Goal: Task Accomplishment & Management: Use online tool/utility

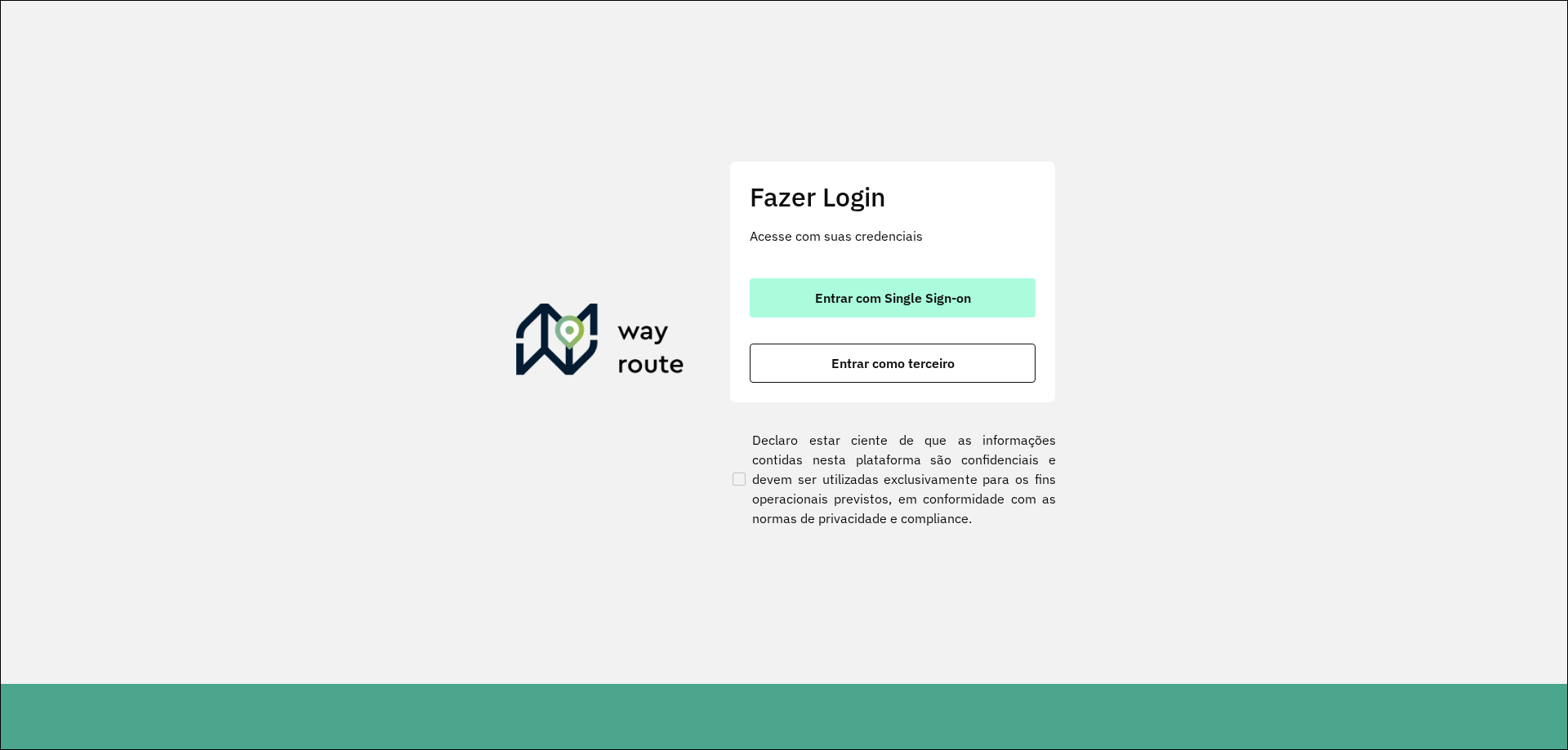
click at [941, 306] on button "Entrar com Single Sign-on" at bounding box center [893, 298] width 286 height 39
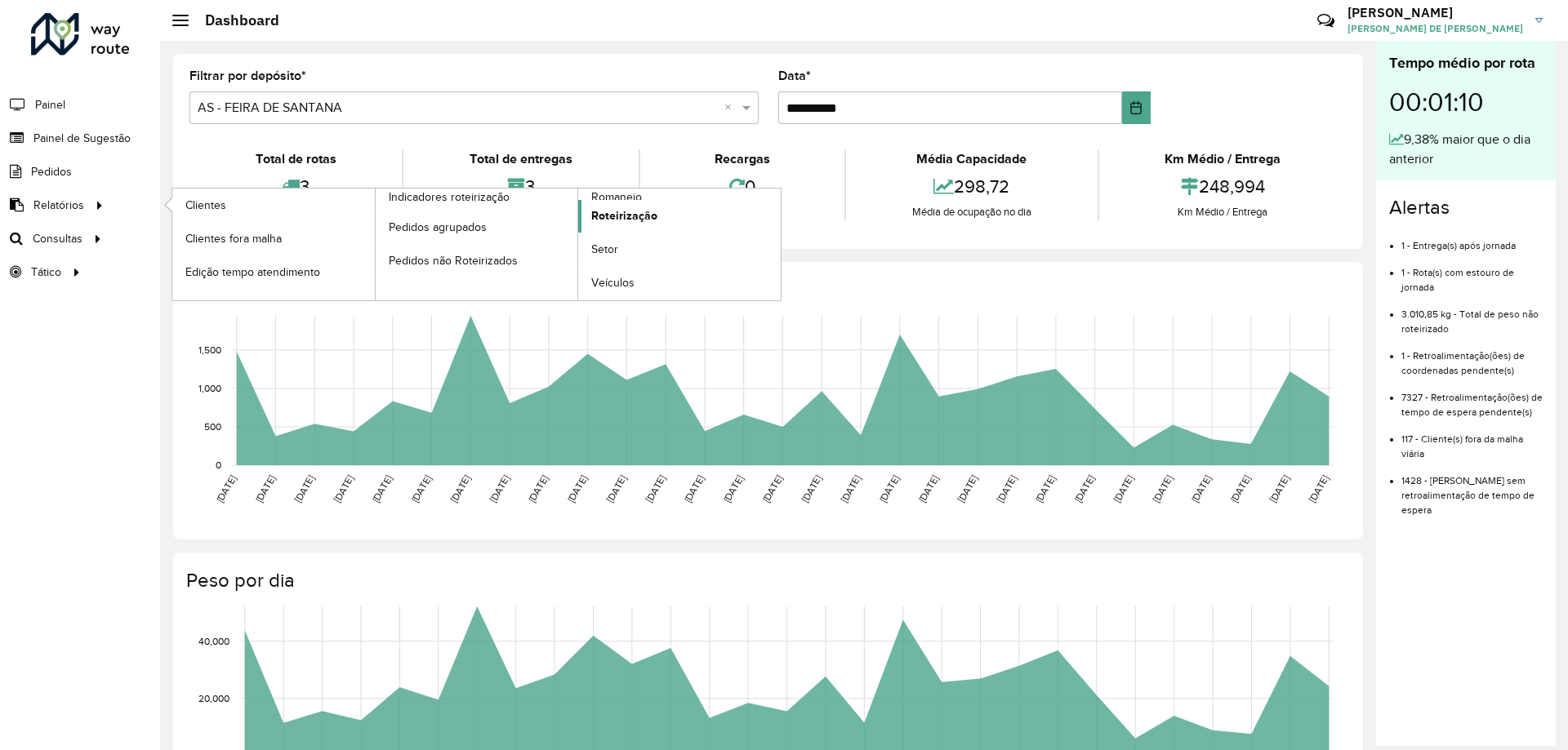
click at [619, 216] on span "Roteirização" at bounding box center [624, 215] width 66 height 17
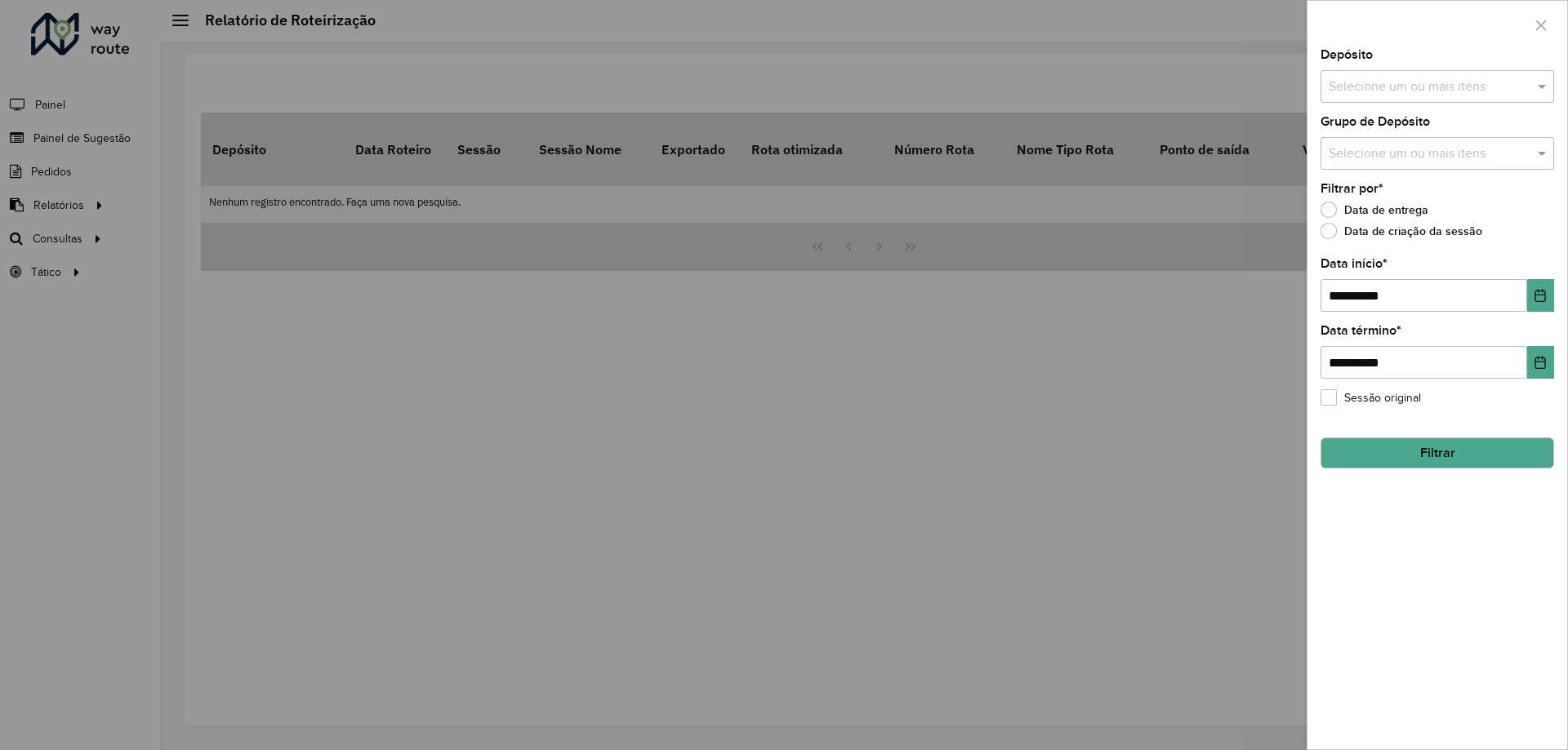
click at [251, 229] on div at bounding box center [784, 375] width 1568 height 750
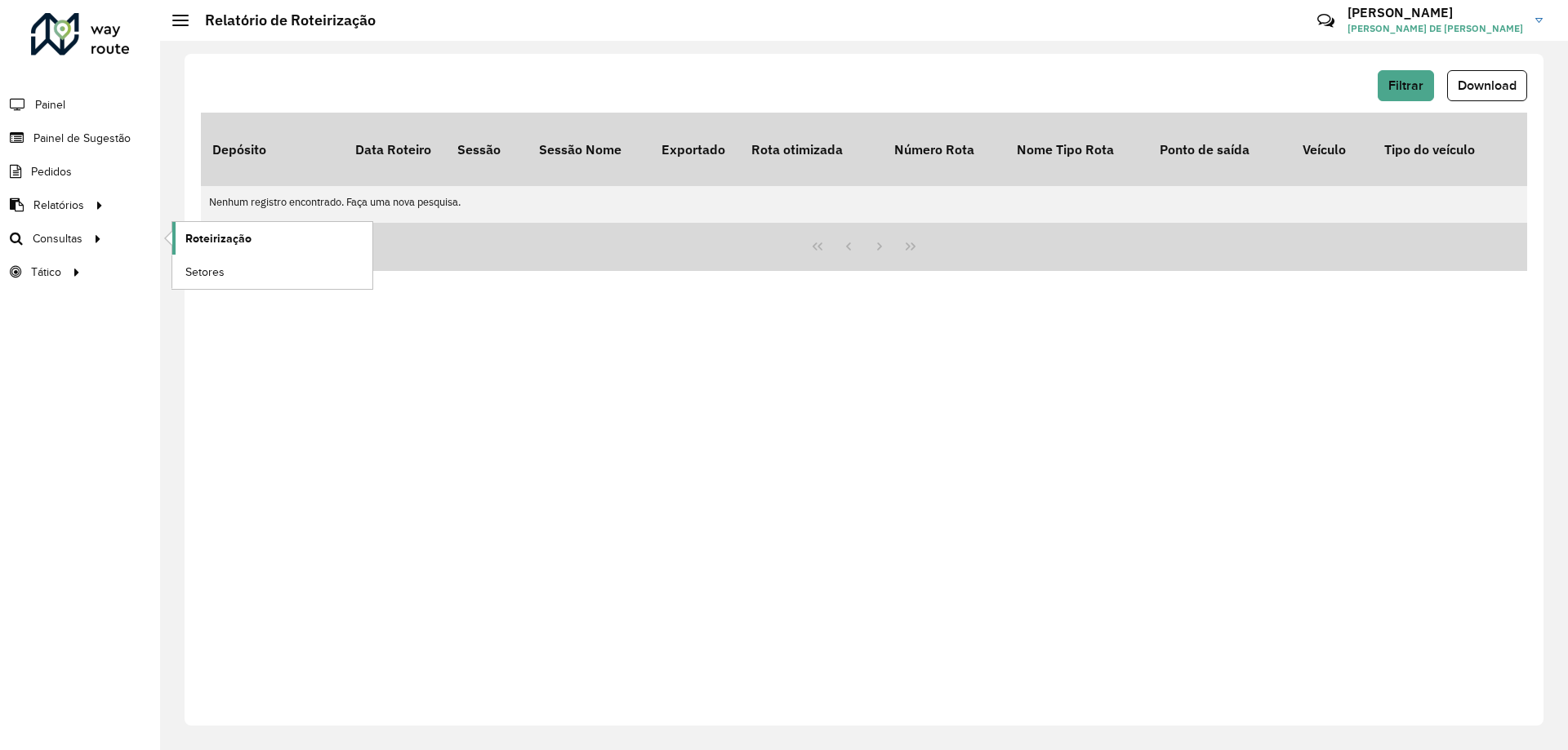
click at [237, 239] on span "Roteirização" at bounding box center [218, 238] width 66 height 17
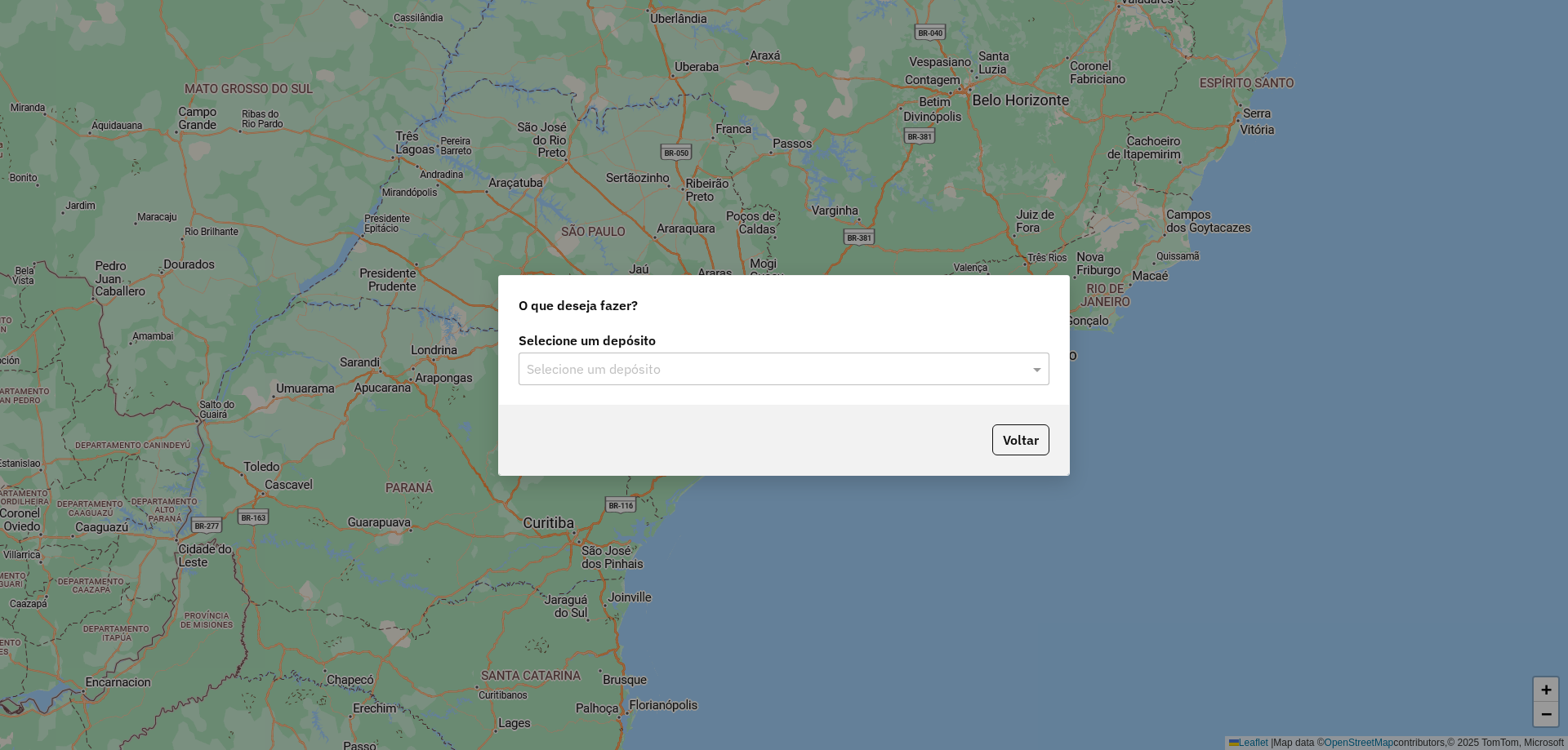
click at [740, 366] on input "text" at bounding box center [768, 370] width 482 height 20
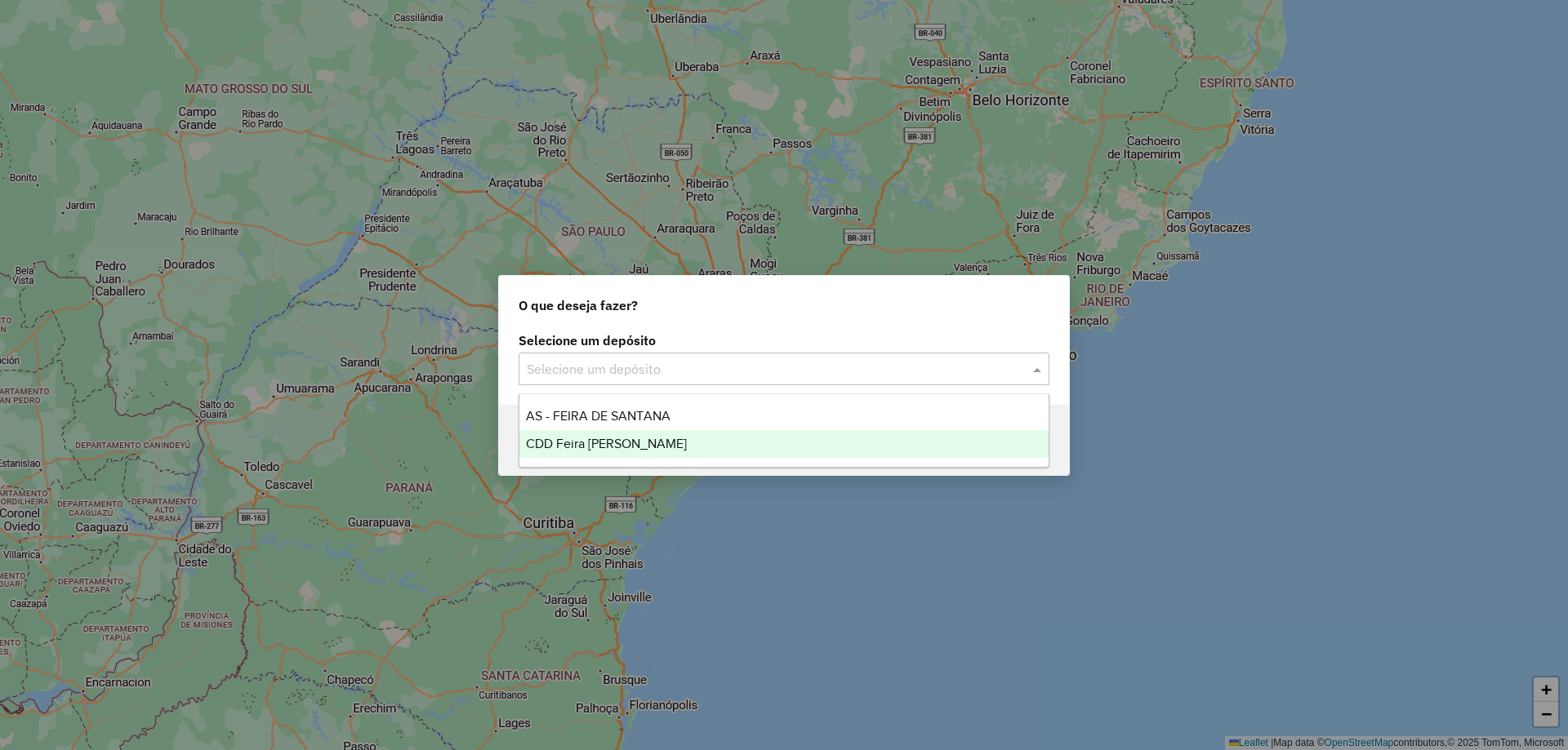
click at [710, 442] on div "CDD Feira de Santana" at bounding box center [783, 444] width 529 height 28
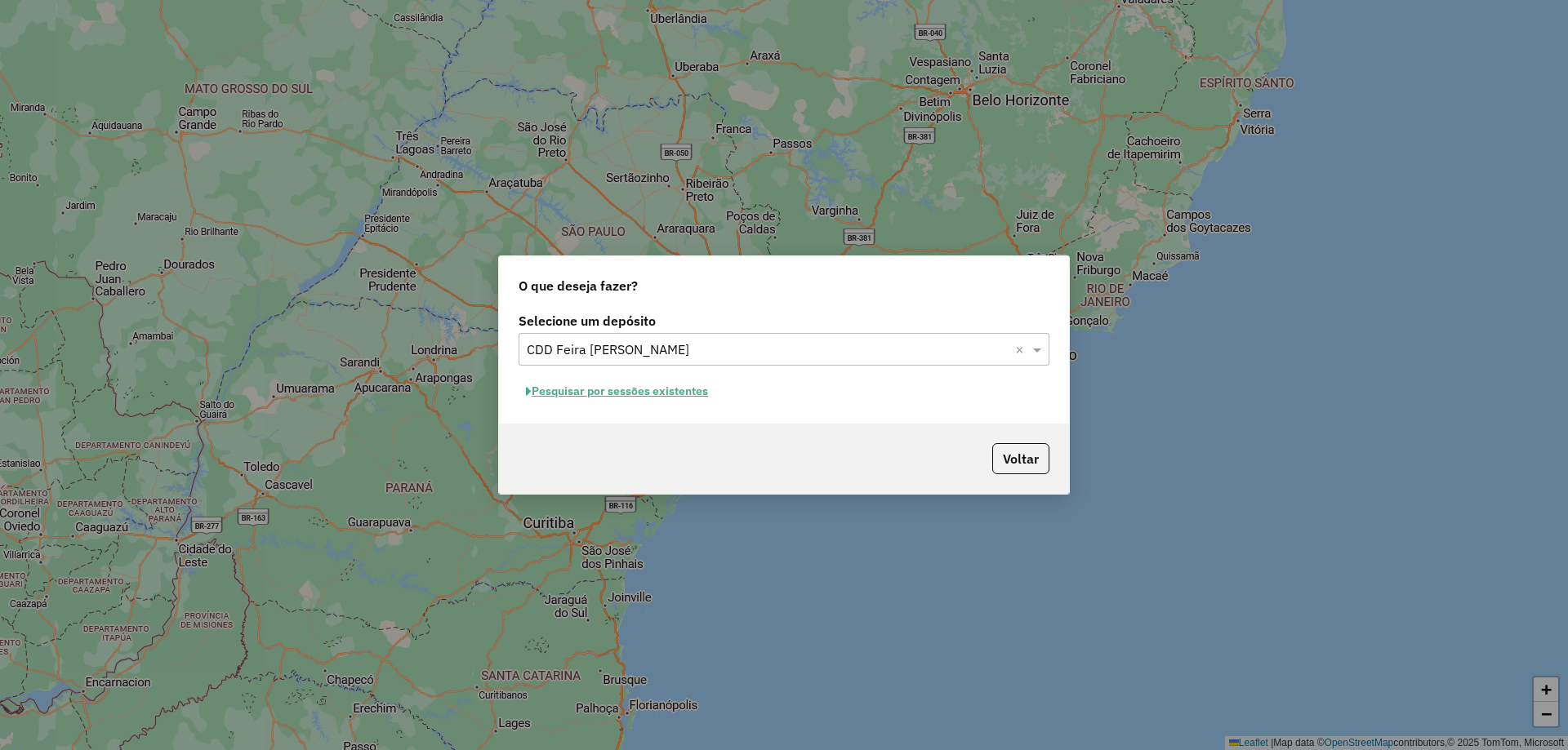
click at [555, 392] on button "Pesquisar por sessões existentes" at bounding box center [618, 390] width 197 height 25
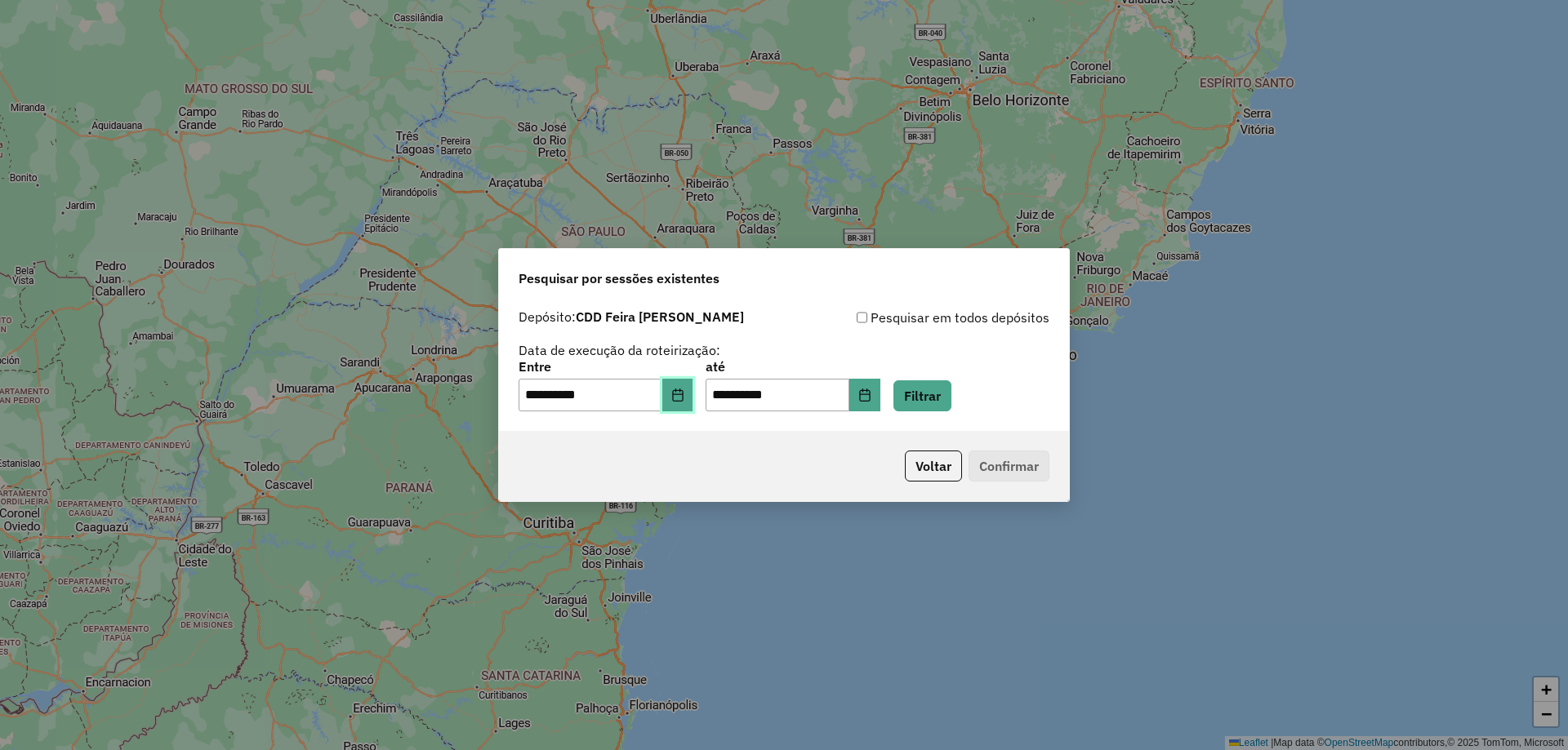
click at [682, 394] on icon "Choose Date" at bounding box center [677, 394] width 11 height 13
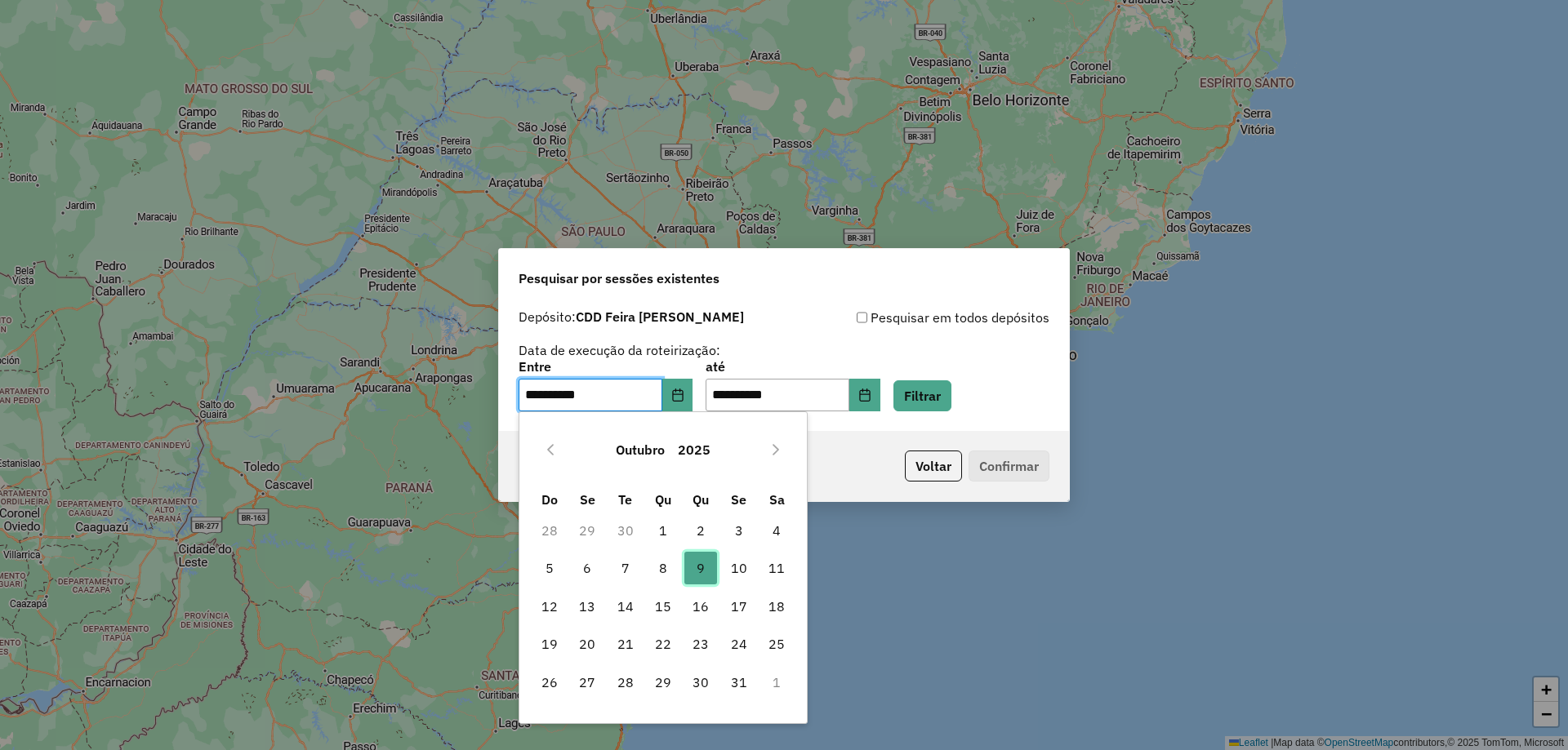
click at [708, 568] on span "9" at bounding box center [700, 568] width 33 height 33
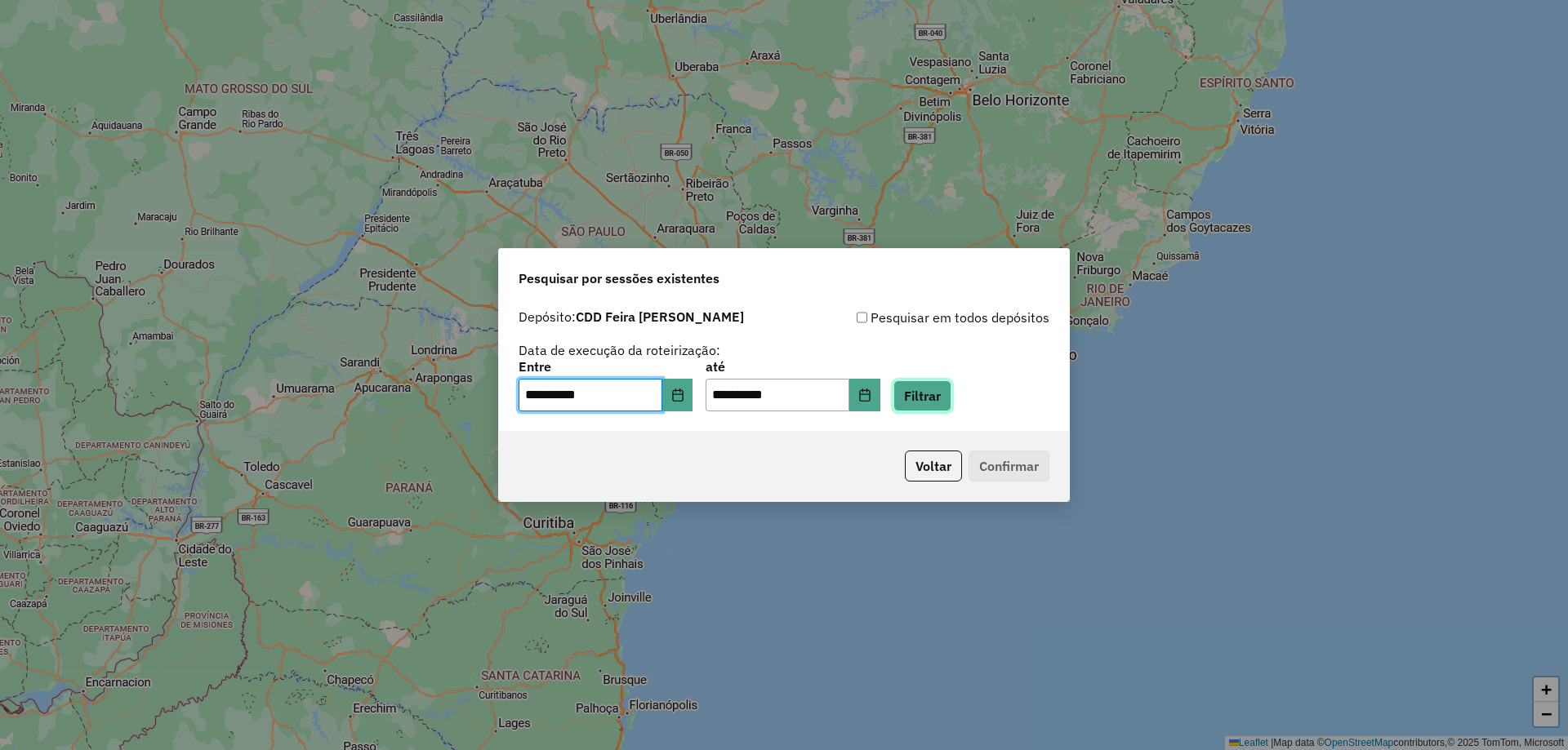
click at [951, 394] on button "Filtrar" at bounding box center [922, 395] width 58 height 31
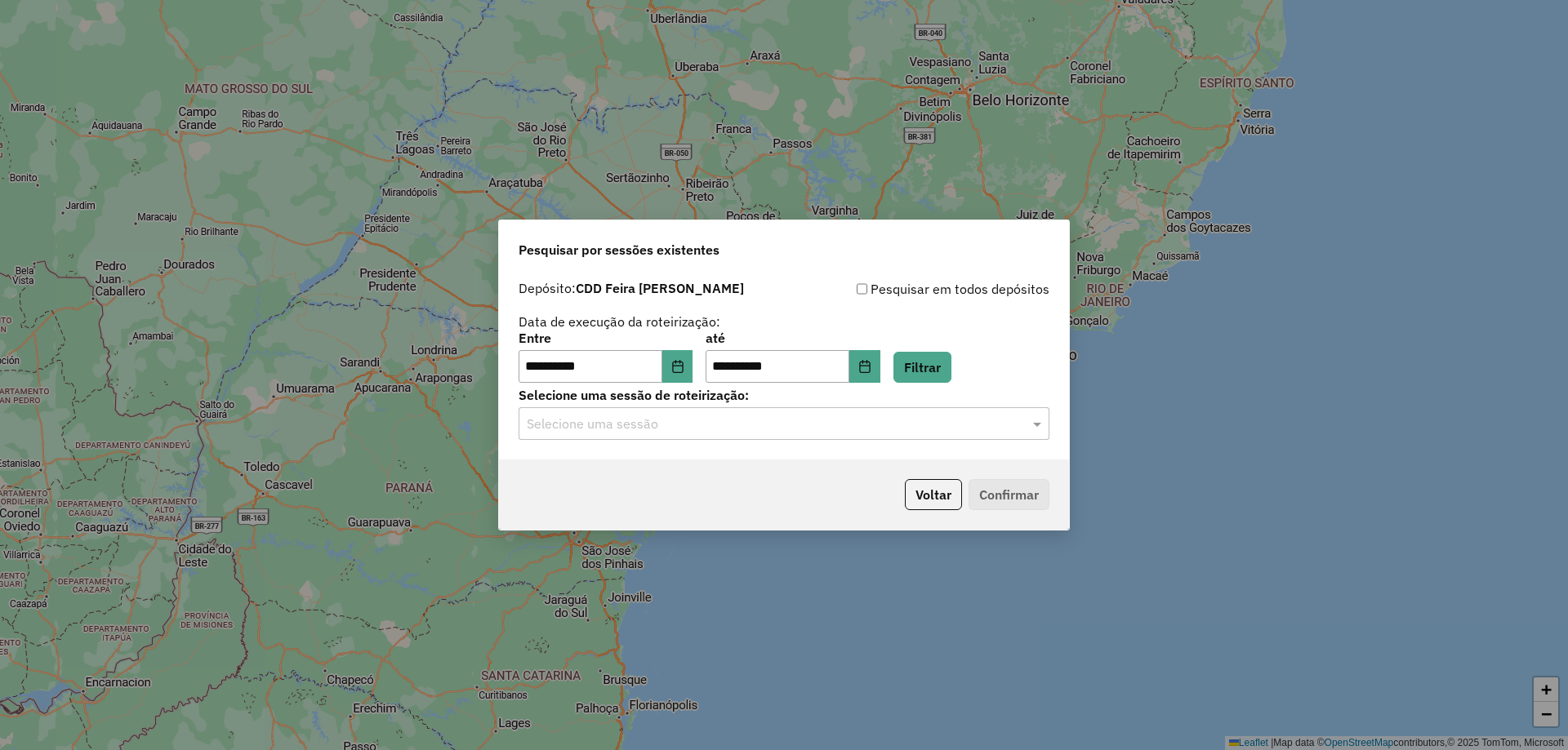
click at [777, 428] on input "text" at bounding box center [768, 424] width 482 height 20
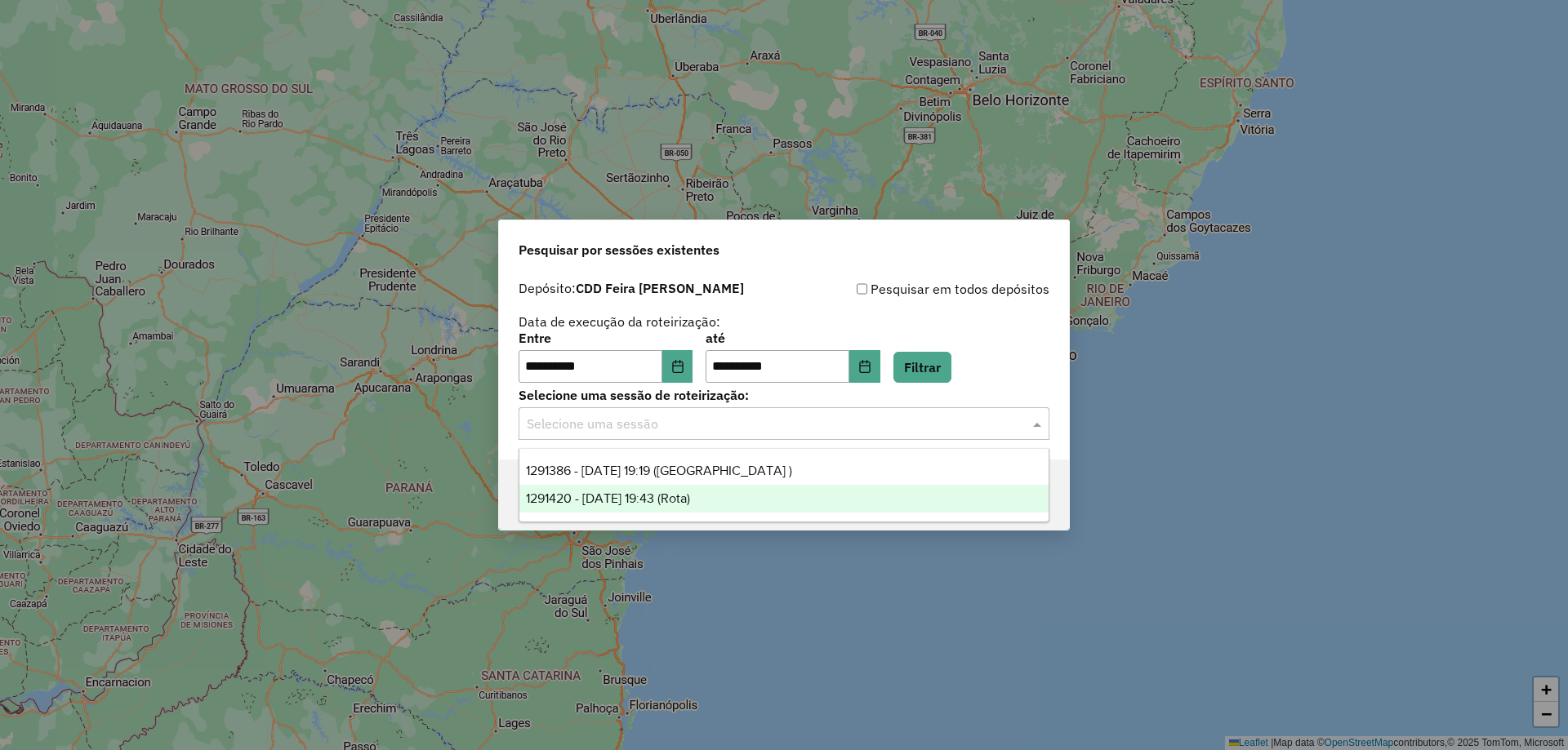
click at [737, 495] on div "1291420 - 09/10/2025 19:43 (Rota)" at bounding box center [783, 499] width 529 height 28
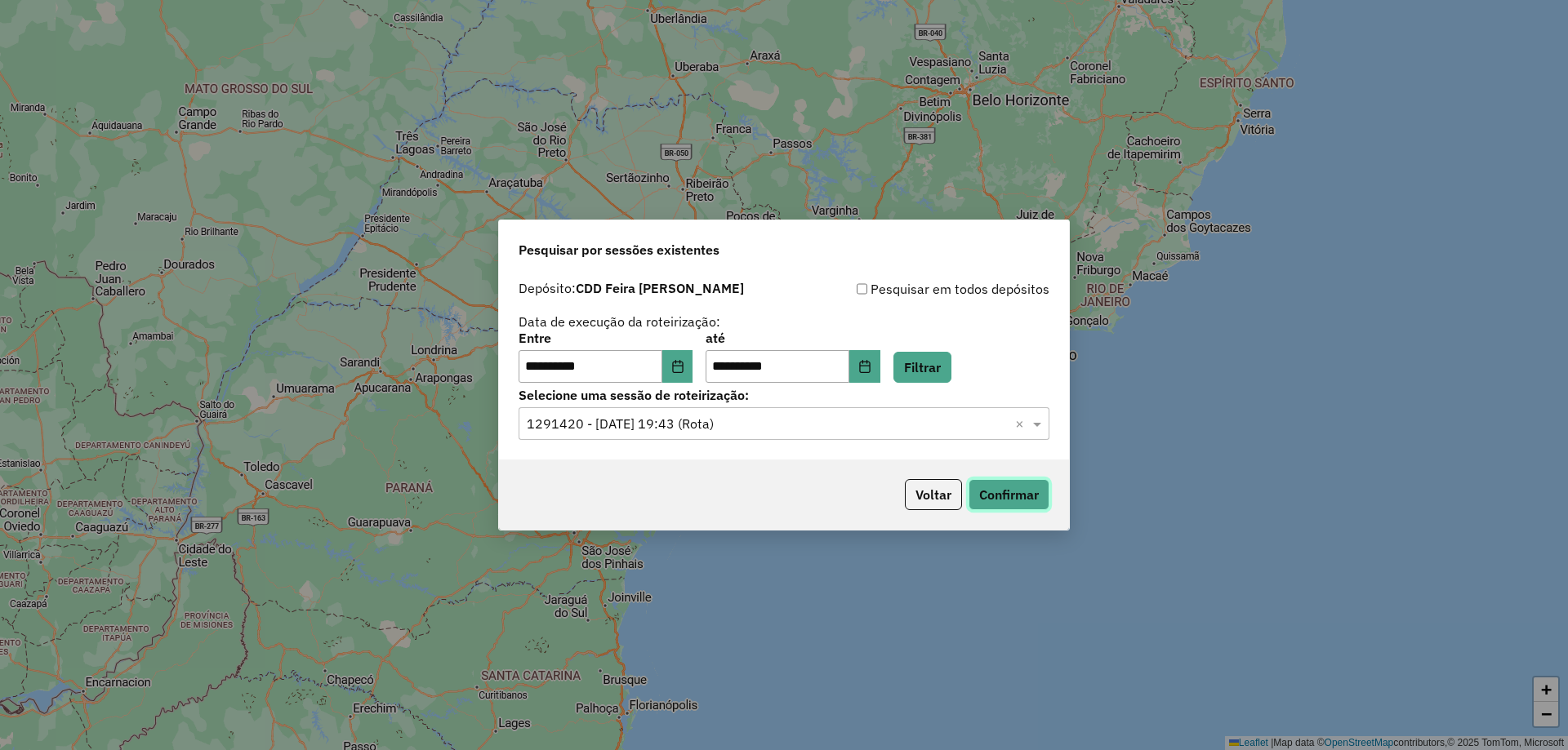
click at [997, 497] on button "Confirmar" at bounding box center [1008, 494] width 81 height 31
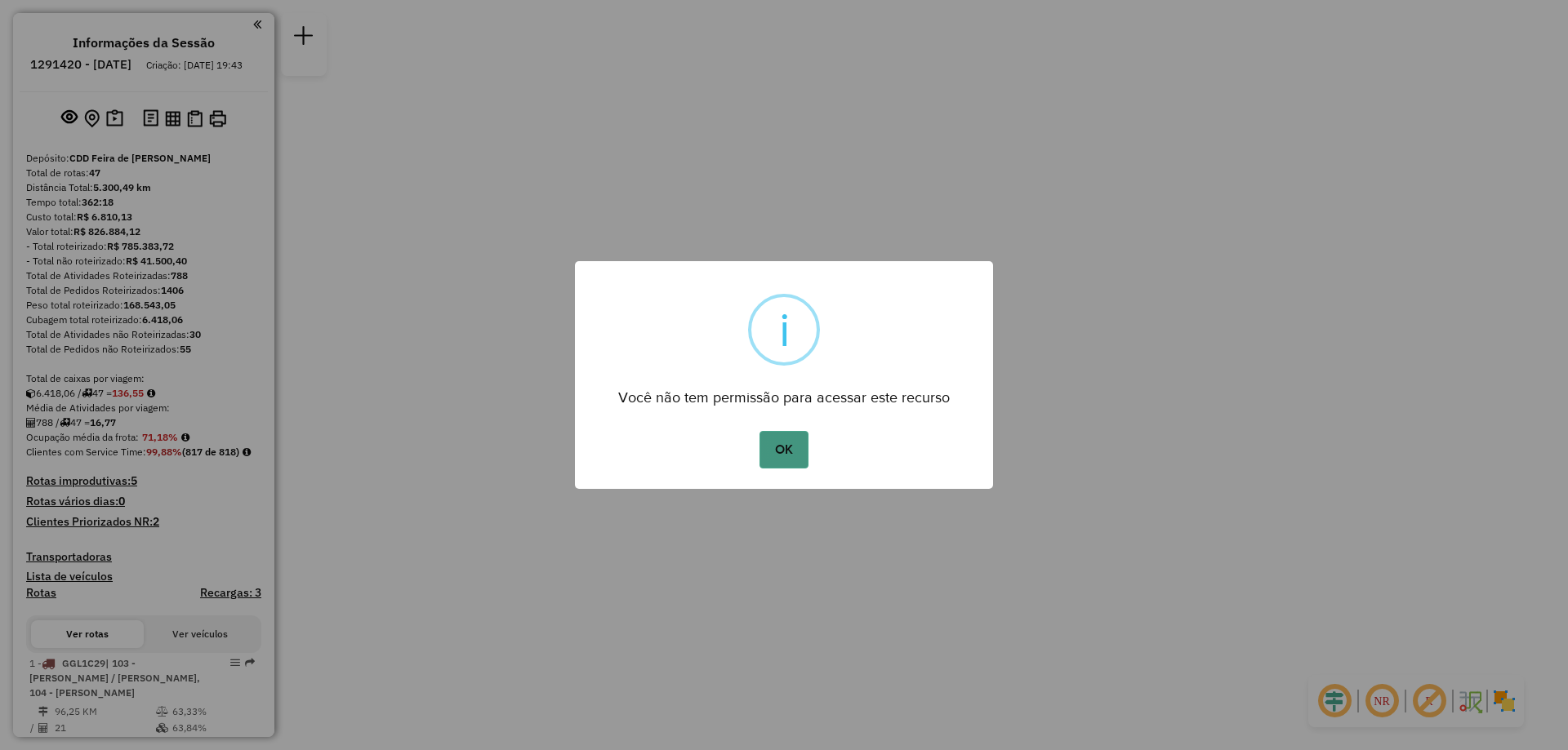
click at [772, 438] on button "OK" at bounding box center [783, 450] width 48 height 38
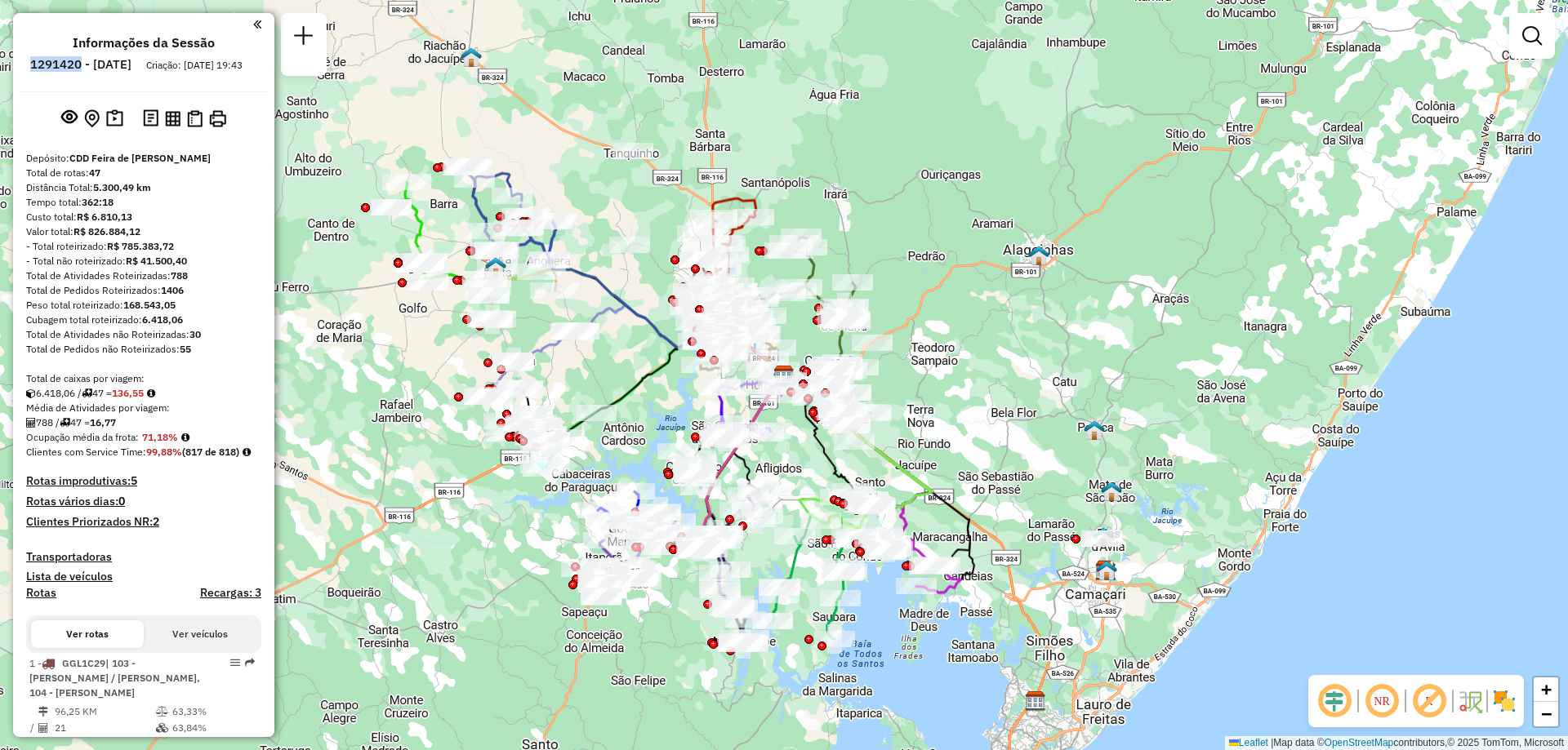
drag, startPoint x: 128, startPoint y: 59, endPoint x: 64, endPoint y: 60, distance: 64.0
click at [64, 60] on ul "Informações da Sessão 1291420 - 09/10/2025 Criação: 08/10/2025 19:43" at bounding box center [143, 56] width 248 height 43
copy h6 "1291420"
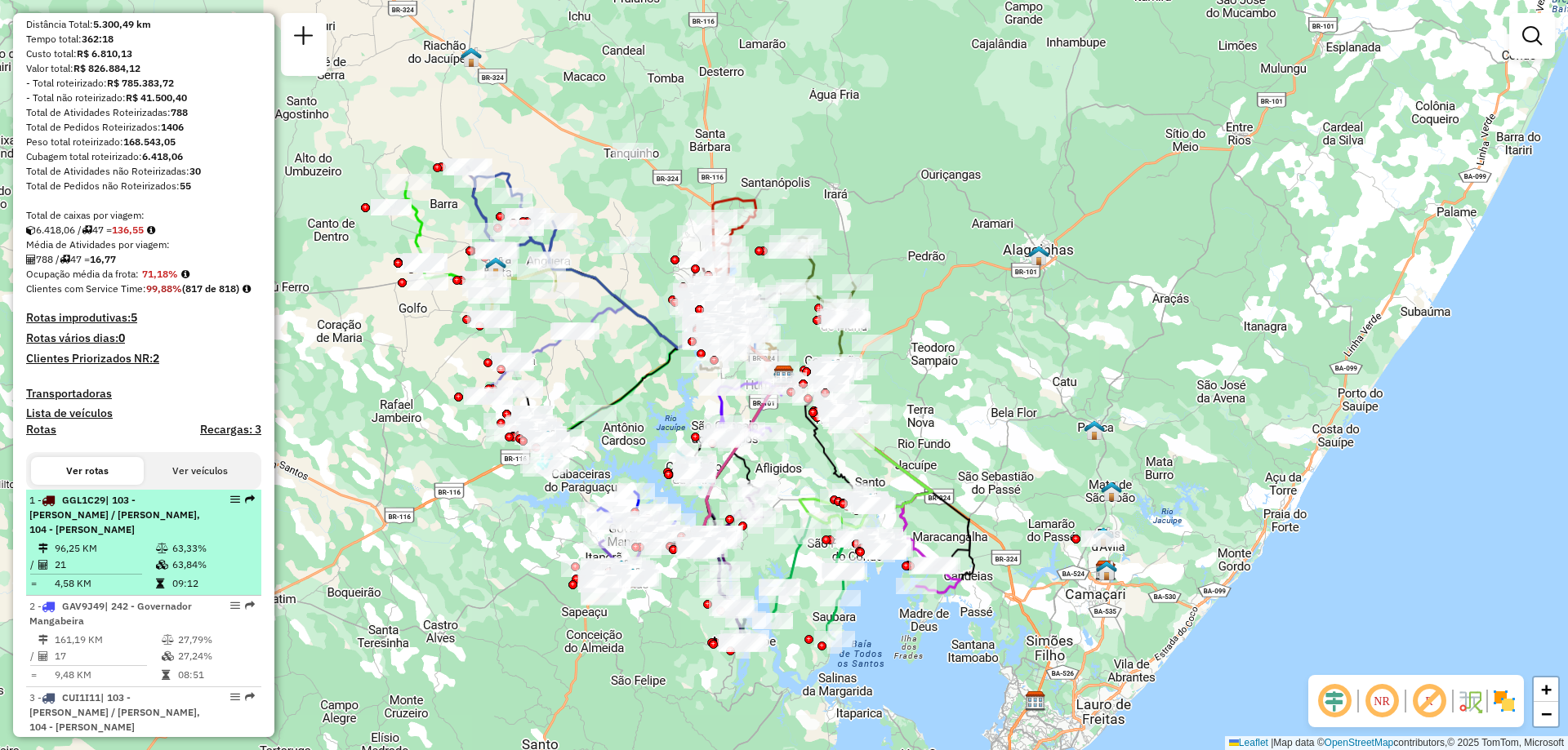
scroll to position [327, 0]
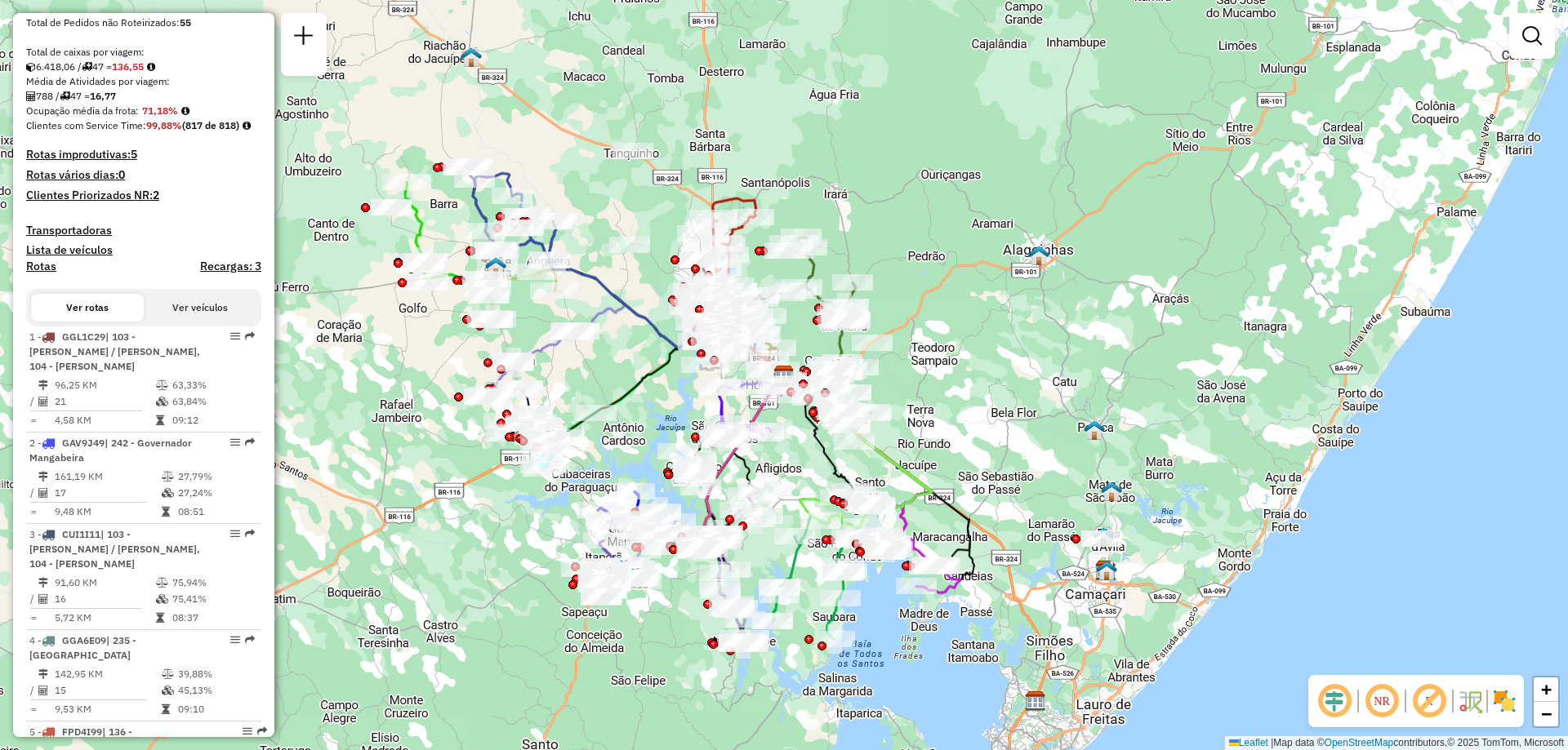
click at [183, 322] on button "Ver veículos" at bounding box center [199, 308] width 113 height 28
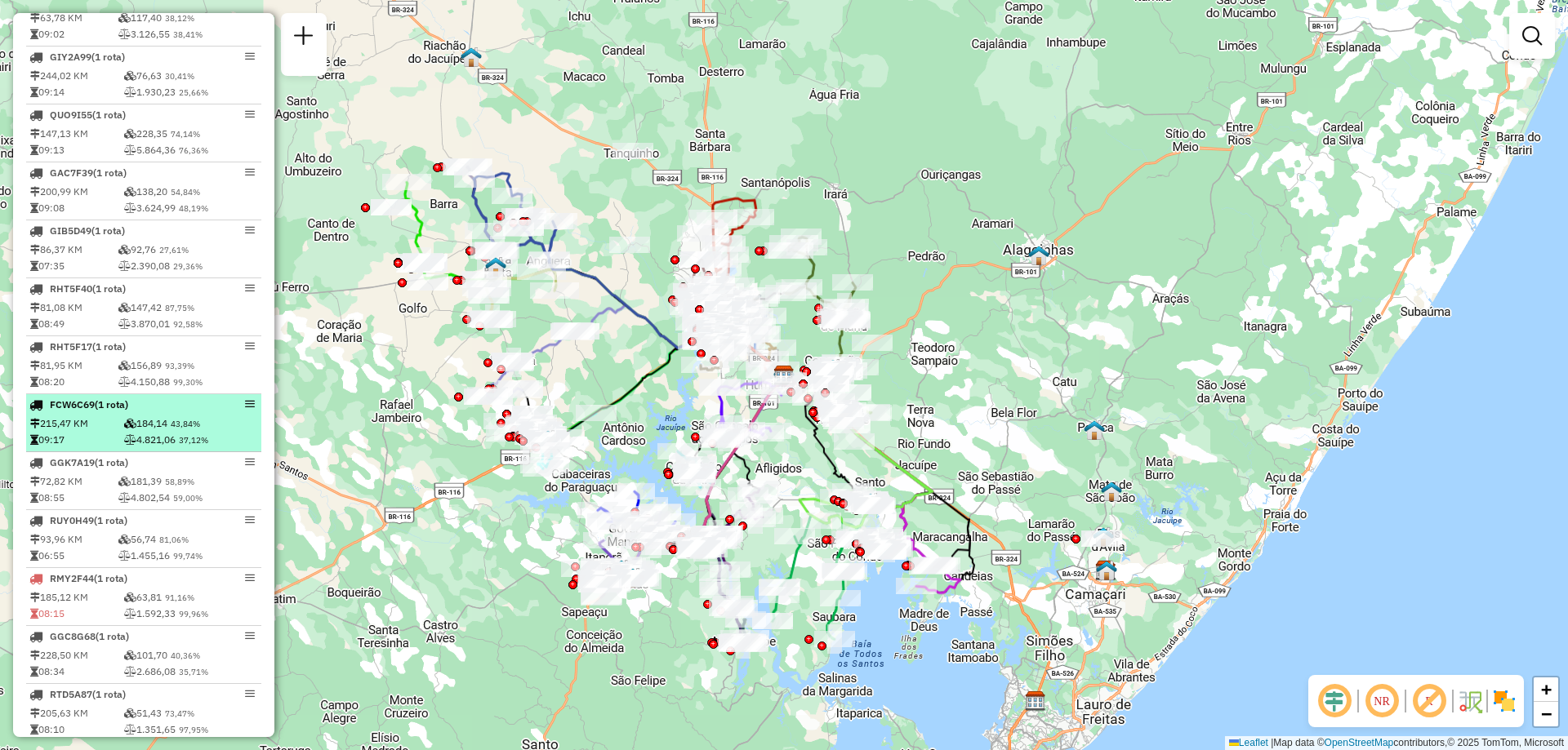
scroll to position [1225, 0]
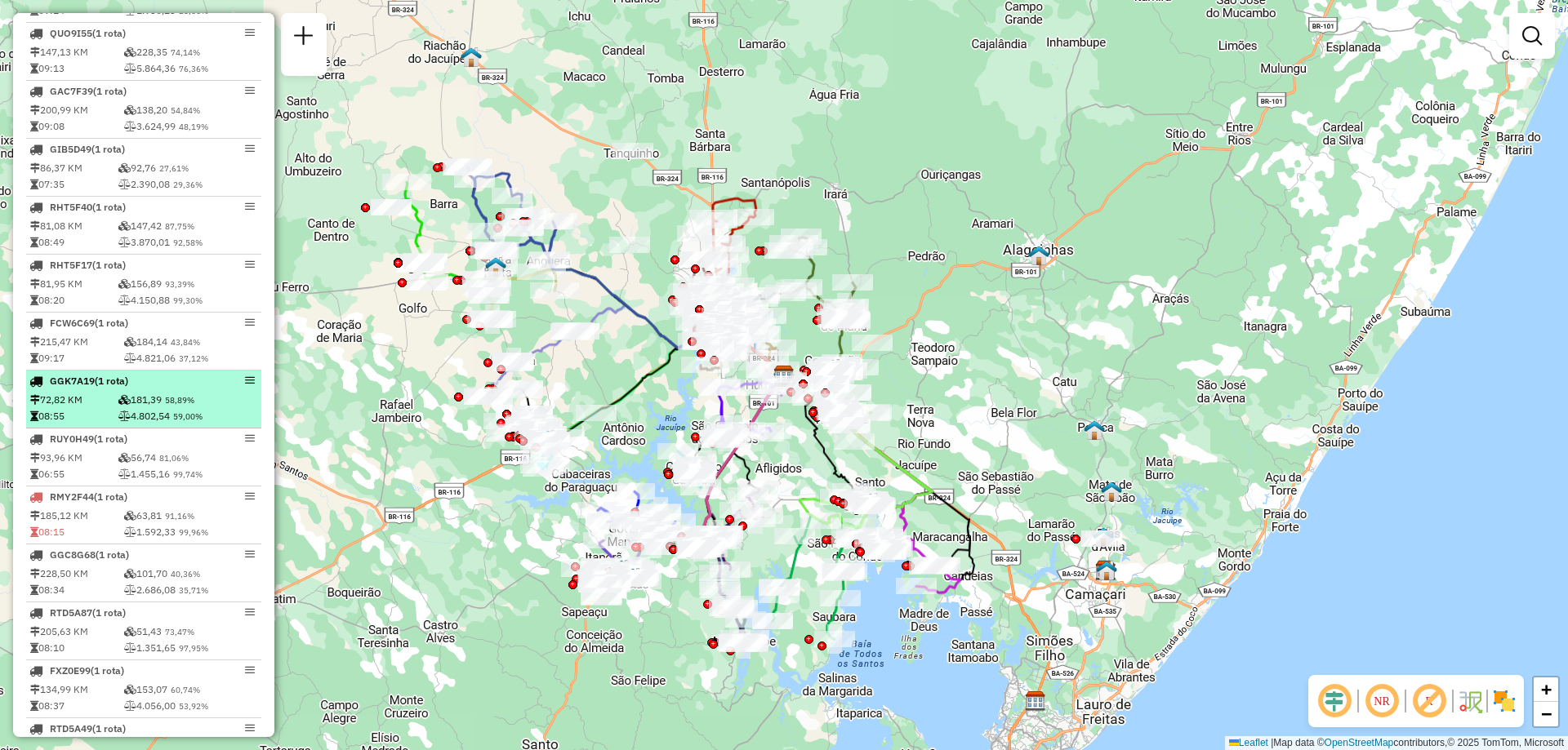
click at [180, 405] on span "58,89%" at bounding box center [180, 400] width 30 height 11
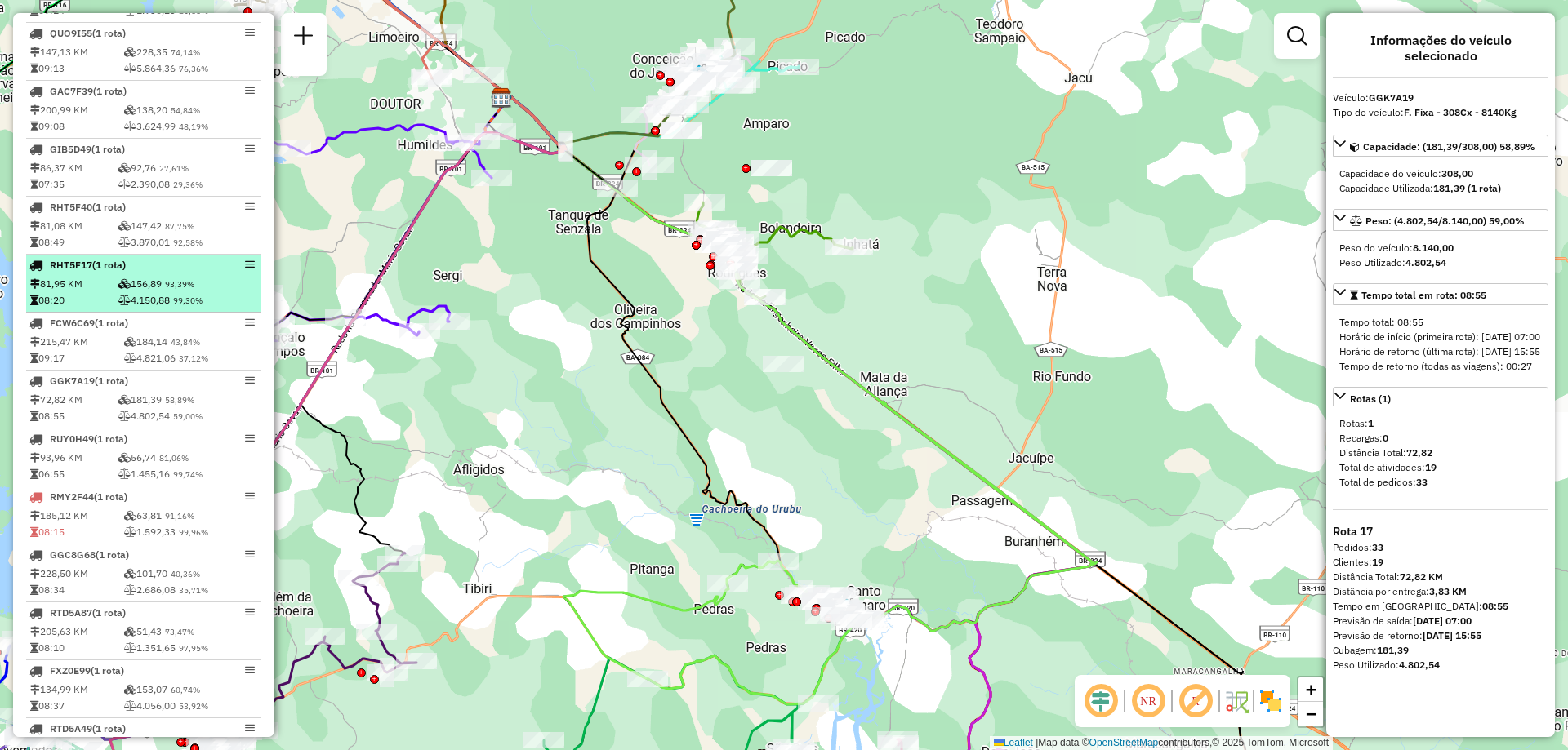
scroll to position [1143, 0]
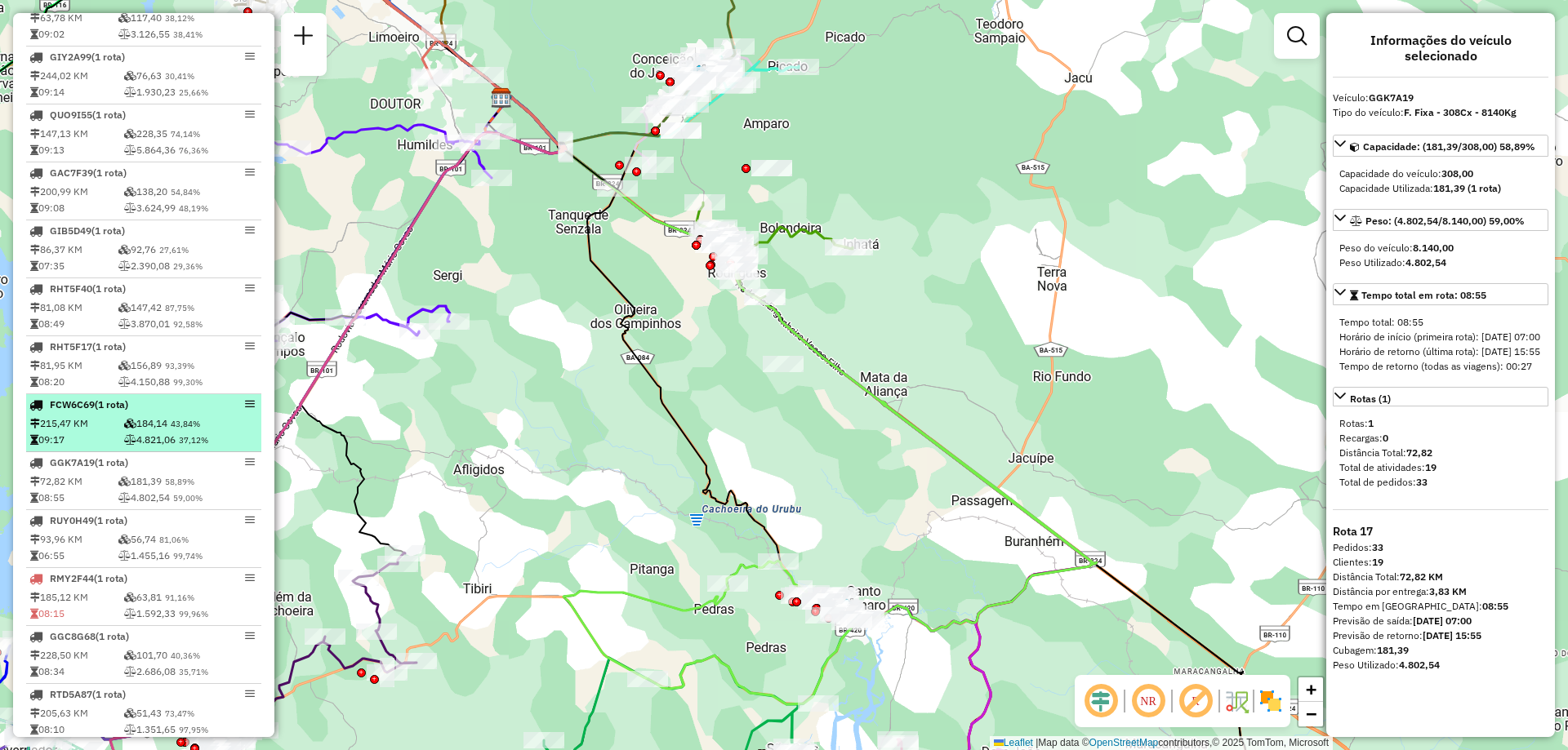
drag, startPoint x: 122, startPoint y: 419, endPoint x: 97, endPoint y: 446, distance: 36.8
click at [97, 432] on td "215,47 KM" at bounding box center [77, 423] width 94 height 16
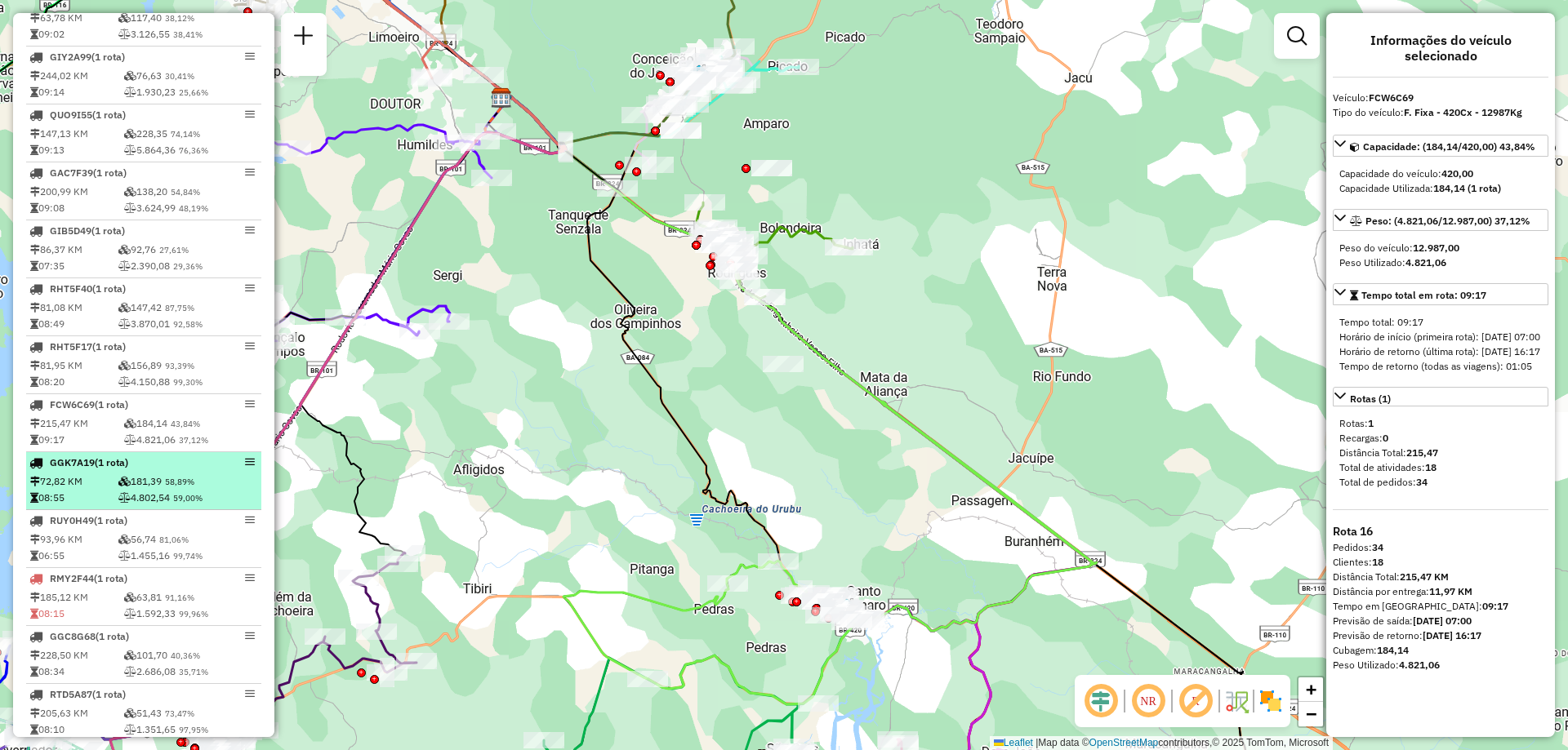
click at [248, 467] on em at bounding box center [250, 462] width 10 height 10
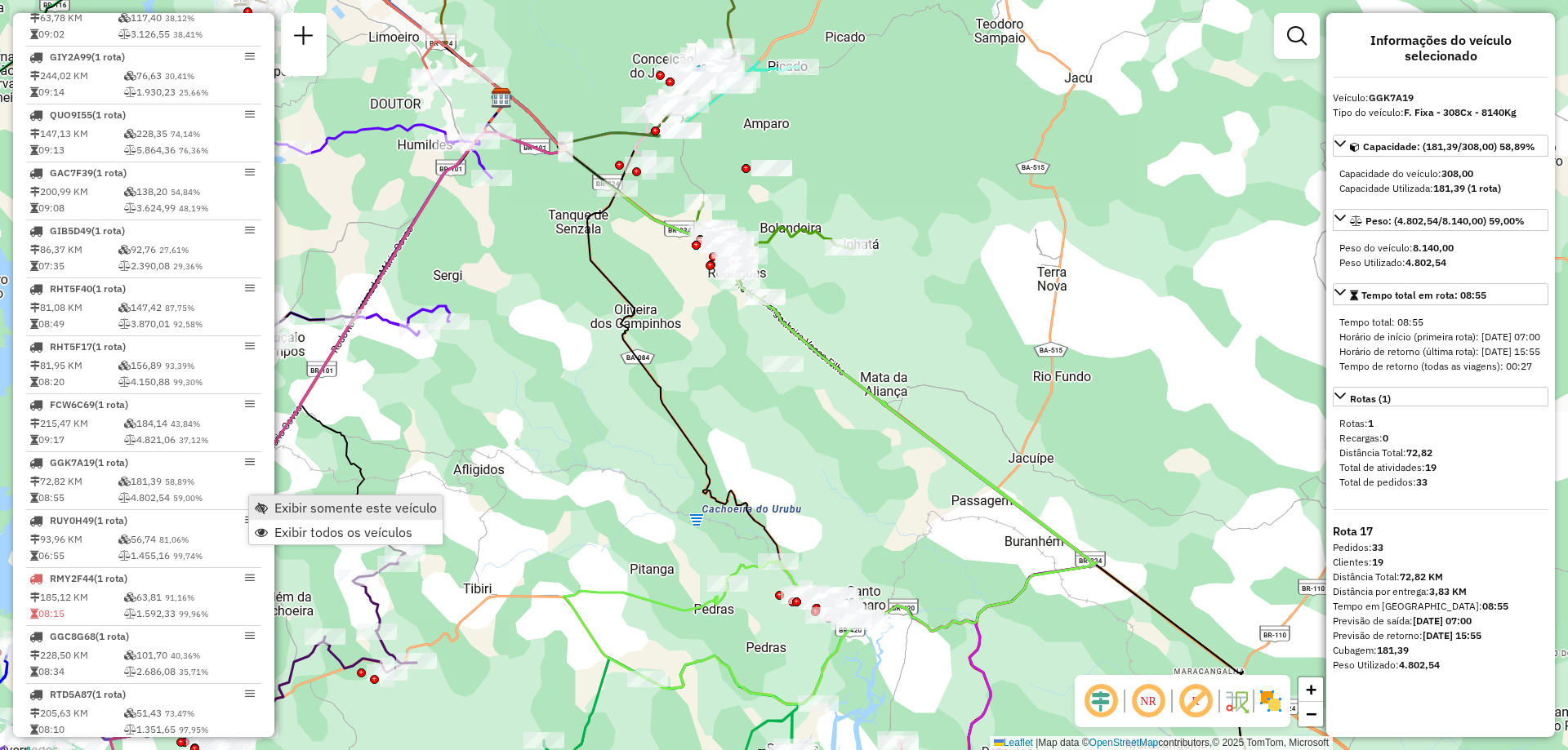
click at [294, 509] on span "Exibir somente este veículo" at bounding box center [355, 507] width 162 height 13
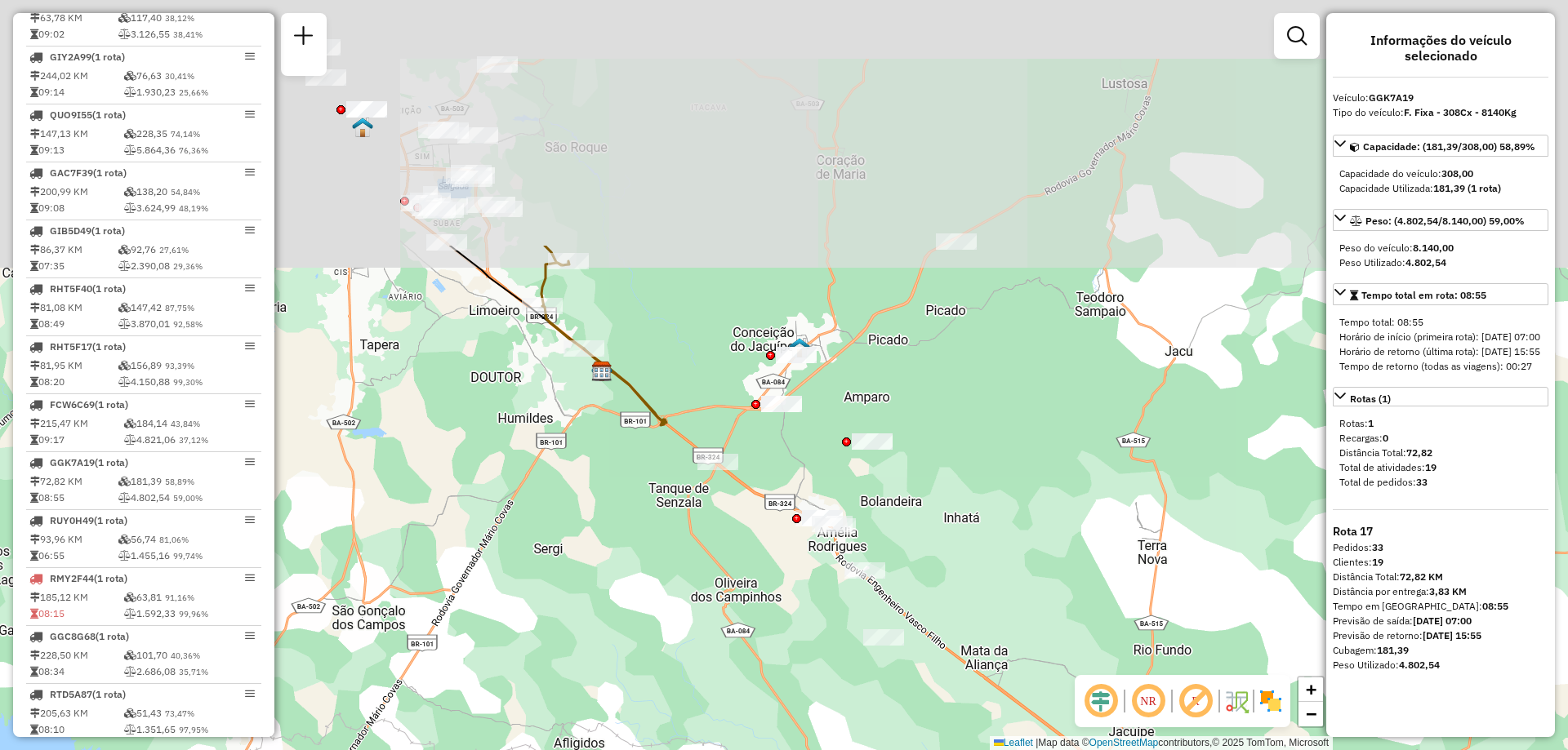
drag, startPoint x: 550, startPoint y: 156, endPoint x: 648, endPoint y: 480, distance: 338.5
click at [648, 480] on div "Janela de atendimento Grade de atendimento Capacidade Transportadoras Veículos …" at bounding box center [784, 375] width 1568 height 750
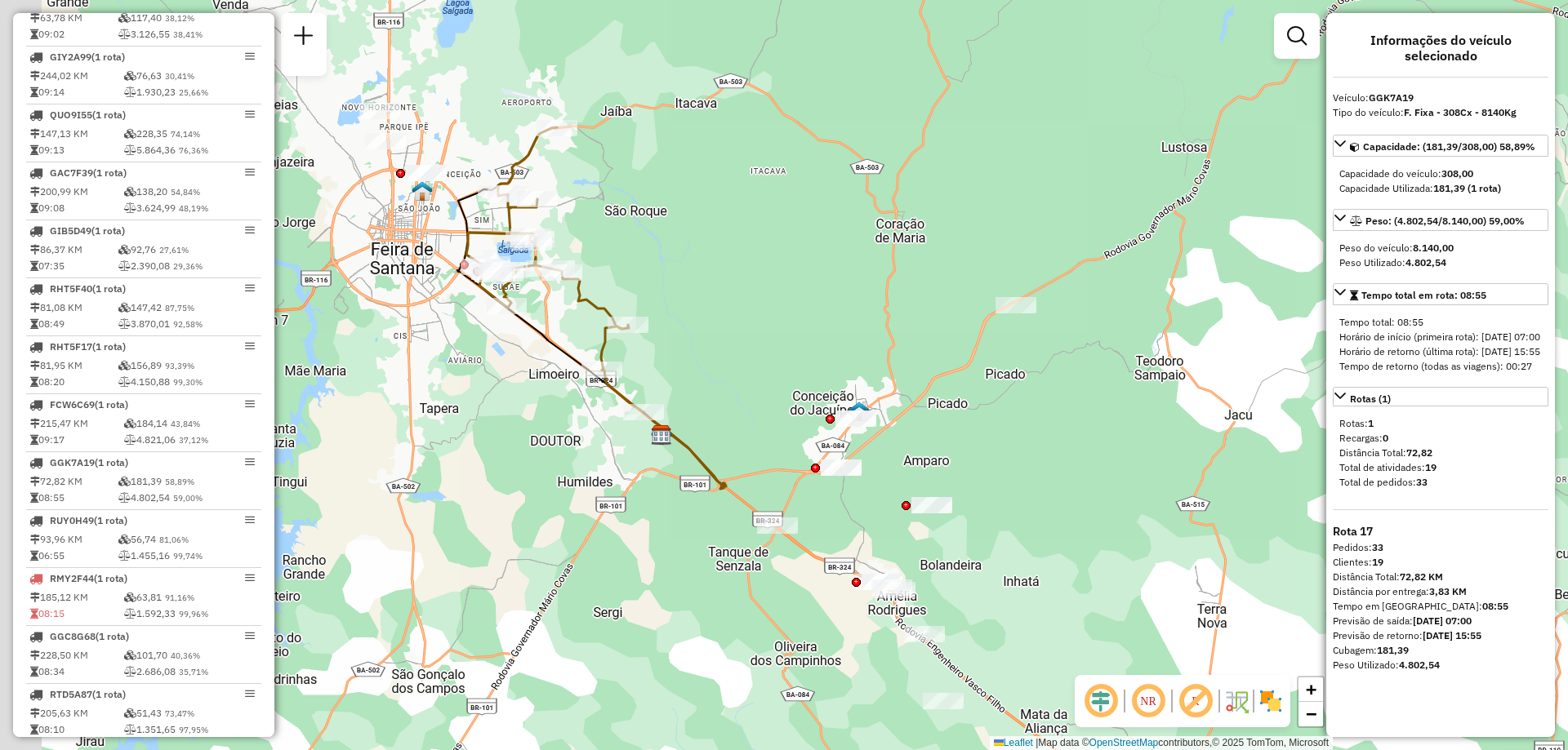
drag, startPoint x: 627, startPoint y: 233, endPoint x: 720, endPoint y: 333, distance: 136.6
click at [719, 331] on div "Janela de atendimento Grade de atendimento Capacidade Transportadoras Veículos …" at bounding box center [784, 375] width 1568 height 750
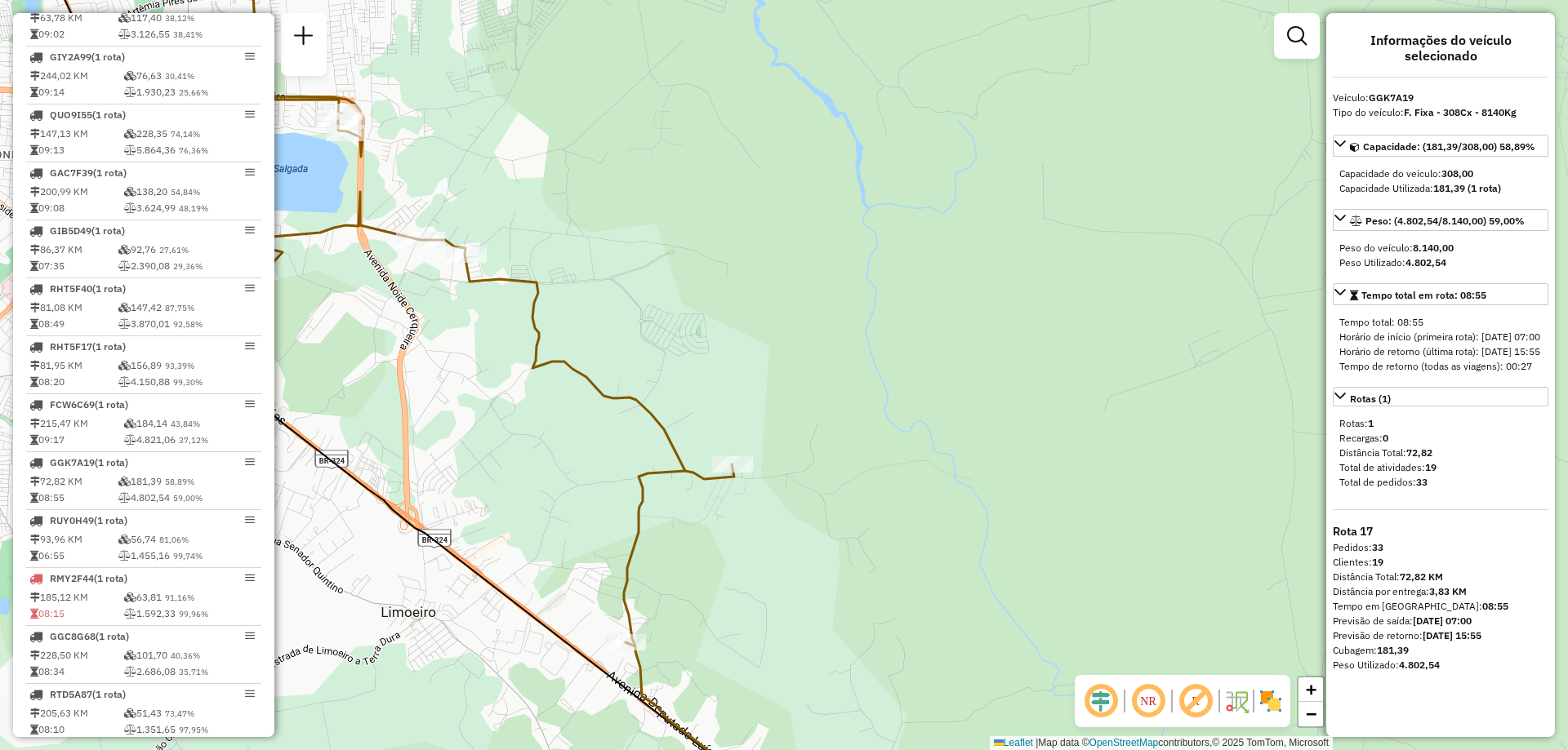
drag, startPoint x: 591, startPoint y: 313, endPoint x: 715, endPoint y: 250, distance: 139.1
click at [715, 250] on div "Janela de atendimento Grade de atendimento Capacidade Transportadoras Veículos …" at bounding box center [784, 375] width 1568 height 750
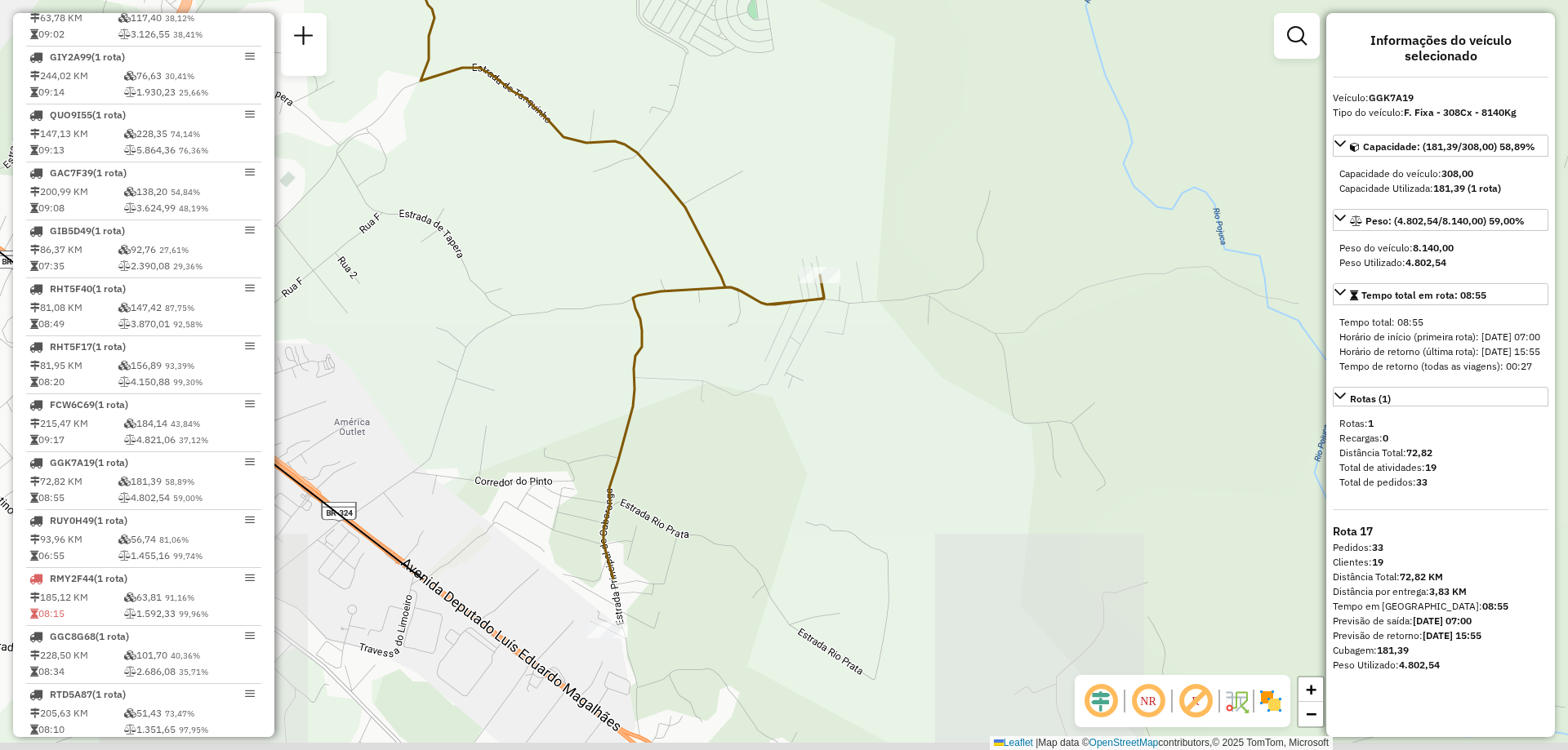
drag, startPoint x: 655, startPoint y: 545, endPoint x: 684, endPoint y: 320, distance: 226.9
click at [684, 320] on div "Janela de atendimento Grade de atendimento Capacidade Transportadoras Veículos …" at bounding box center [784, 375] width 1568 height 750
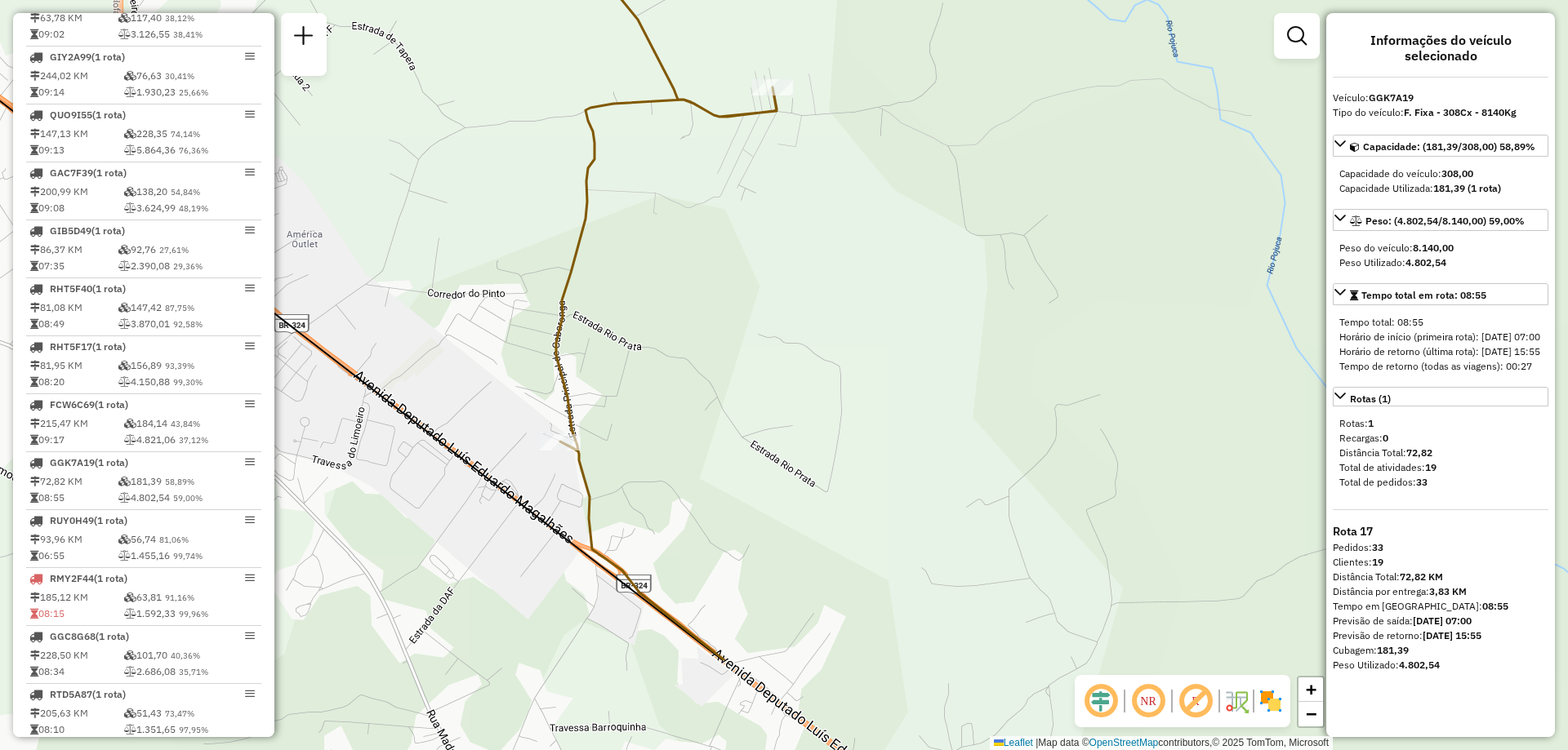
drag, startPoint x: 667, startPoint y: 562, endPoint x: 619, endPoint y: 387, distance: 181.5
click at [619, 387] on div "Janela de atendimento Grade de atendimento Capacidade Transportadoras Veículos …" at bounding box center [784, 375] width 1568 height 750
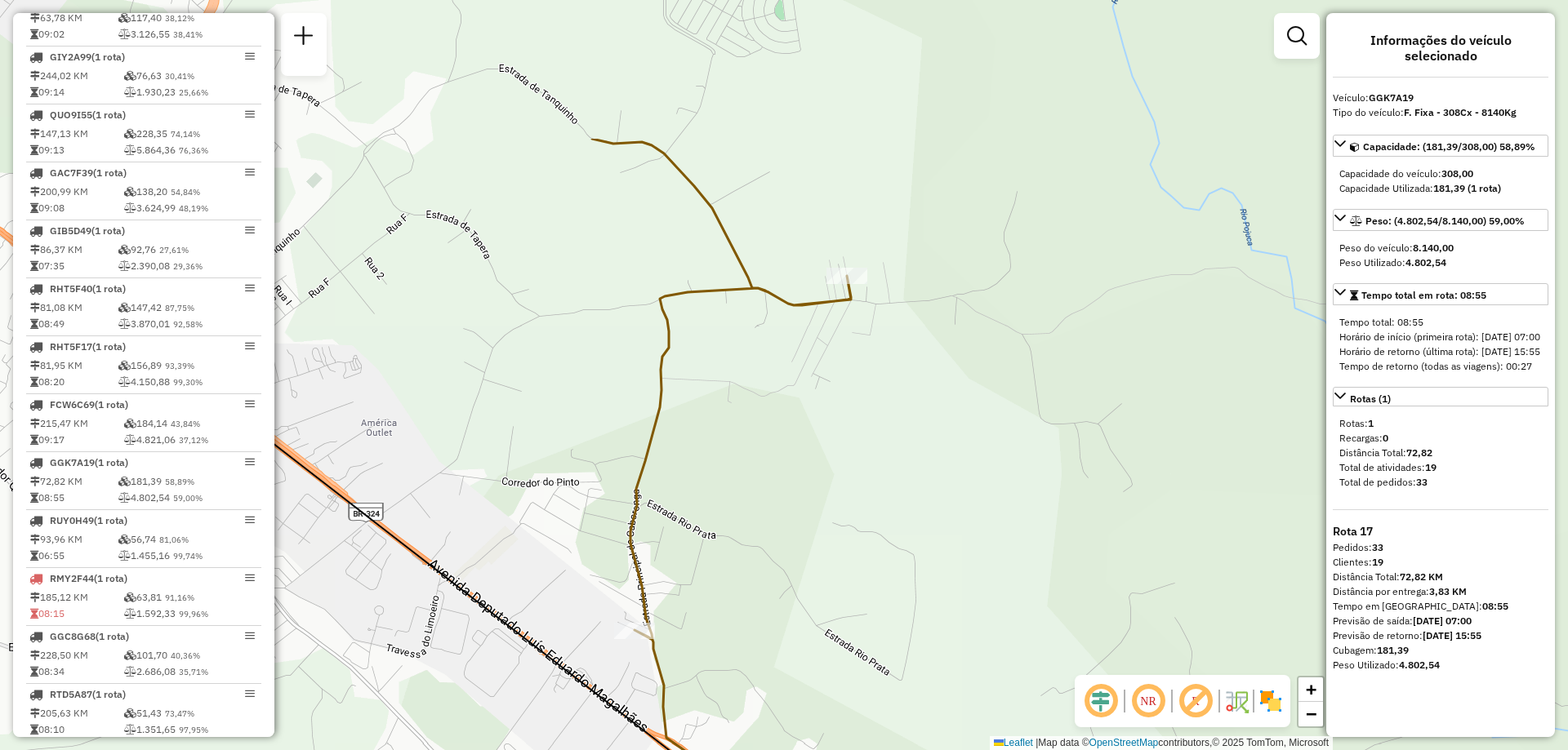
drag, startPoint x: 539, startPoint y: 382, endPoint x: 729, endPoint y: 596, distance: 286.2
click at [729, 596] on div "Janela de atendimento Grade de atendimento Capacidade Transportadoras Veículos …" at bounding box center [784, 375] width 1568 height 750
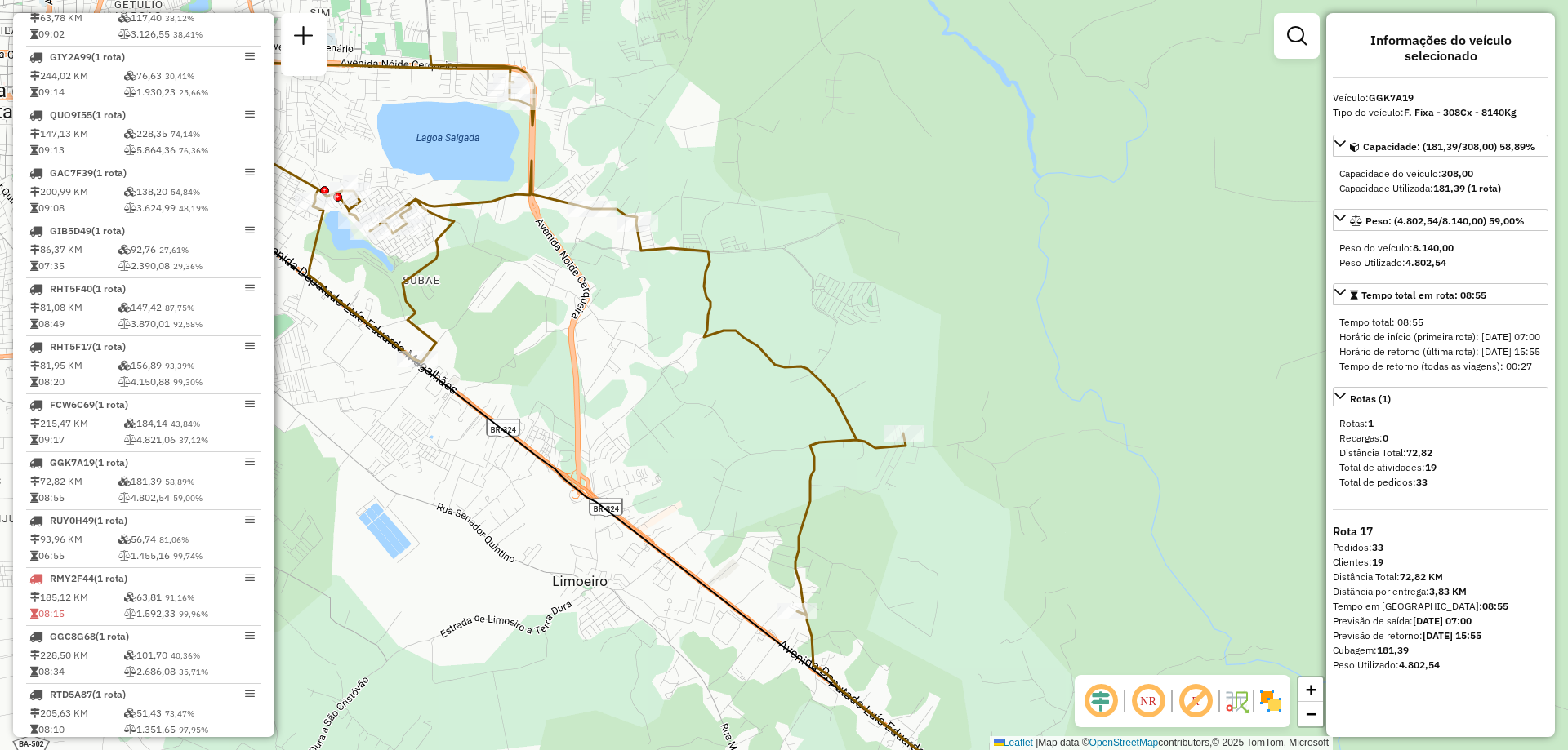
drag, startPoint x: 519, startPoint y: 303, endPoint x: 737, endPoint y: 430, distance: 252.3
click at [737, 430] on div "Janela de atendimento Grade de atendimento Capacidade Transportadoras Veículos …" at bounding box center [784, 375] width 1568 height 750
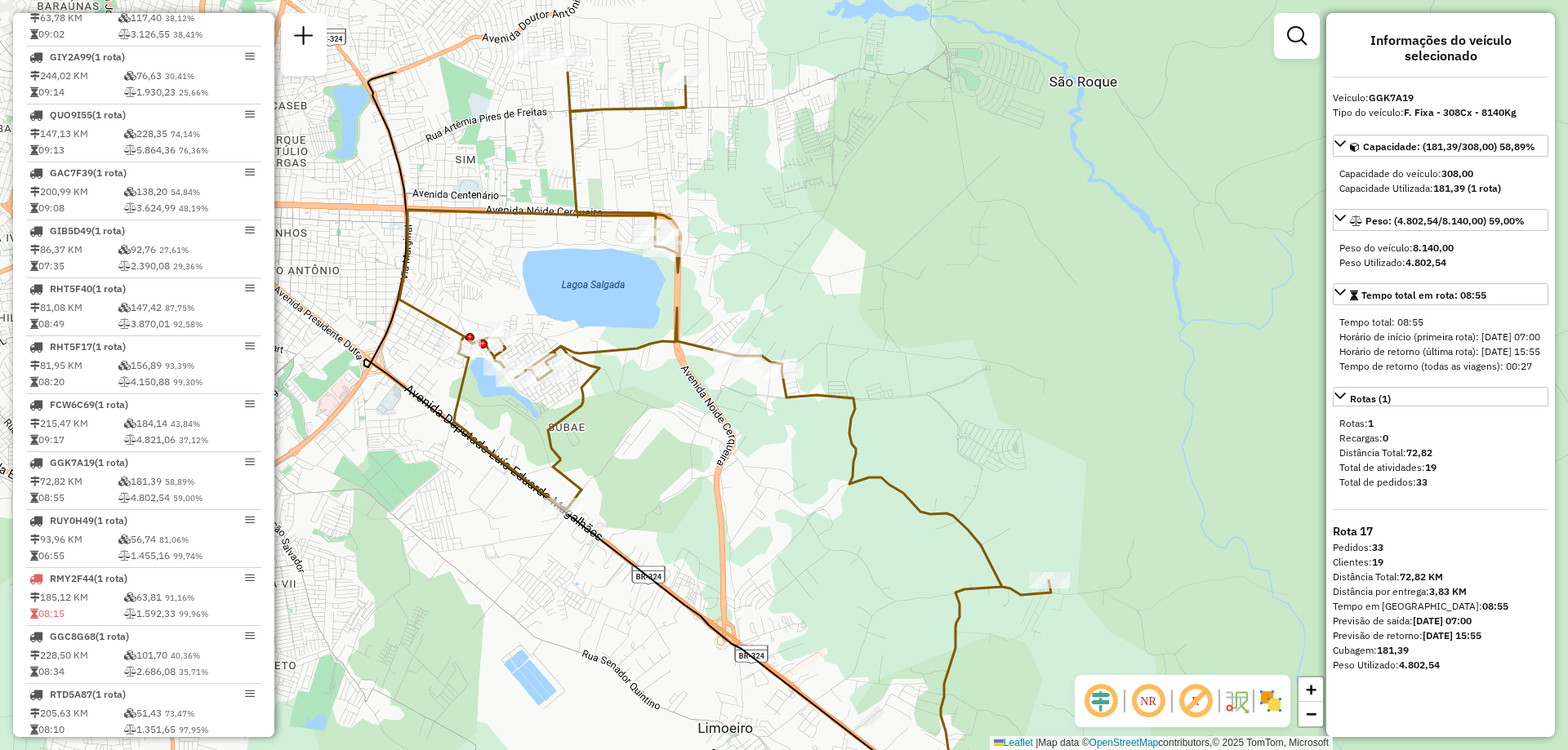
drag, startPoint x: 567, startPoint y: 257, endPoint x: 712, endPoint y: 404, distance: 206.5
click at [712, 404] on div "Janela de atendimento Grade de atendimento Capacidade Transportadoras Veículos …" at bounding box center [784, 375] width 1568 height 750
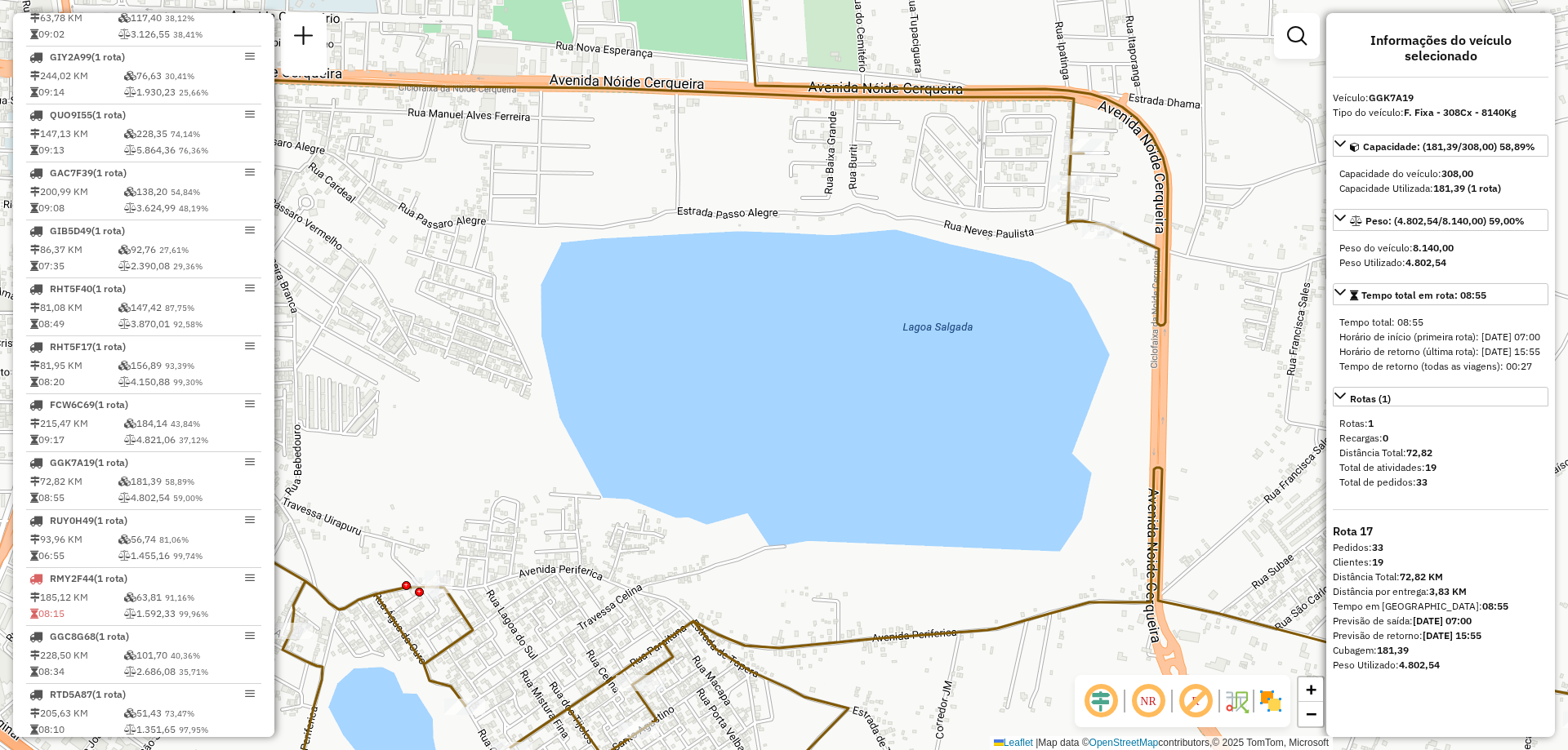
drag, startPoint x: 499, startPoint y: 233, endPoint x: 917, endPoint y: 229, distance: 418.0
click at [917, 229] on div "Janela de atendimento Grade de atendimento Capacidade Transportadoras Veículos …" at bounding box center [784, 375] width 1568 height 750
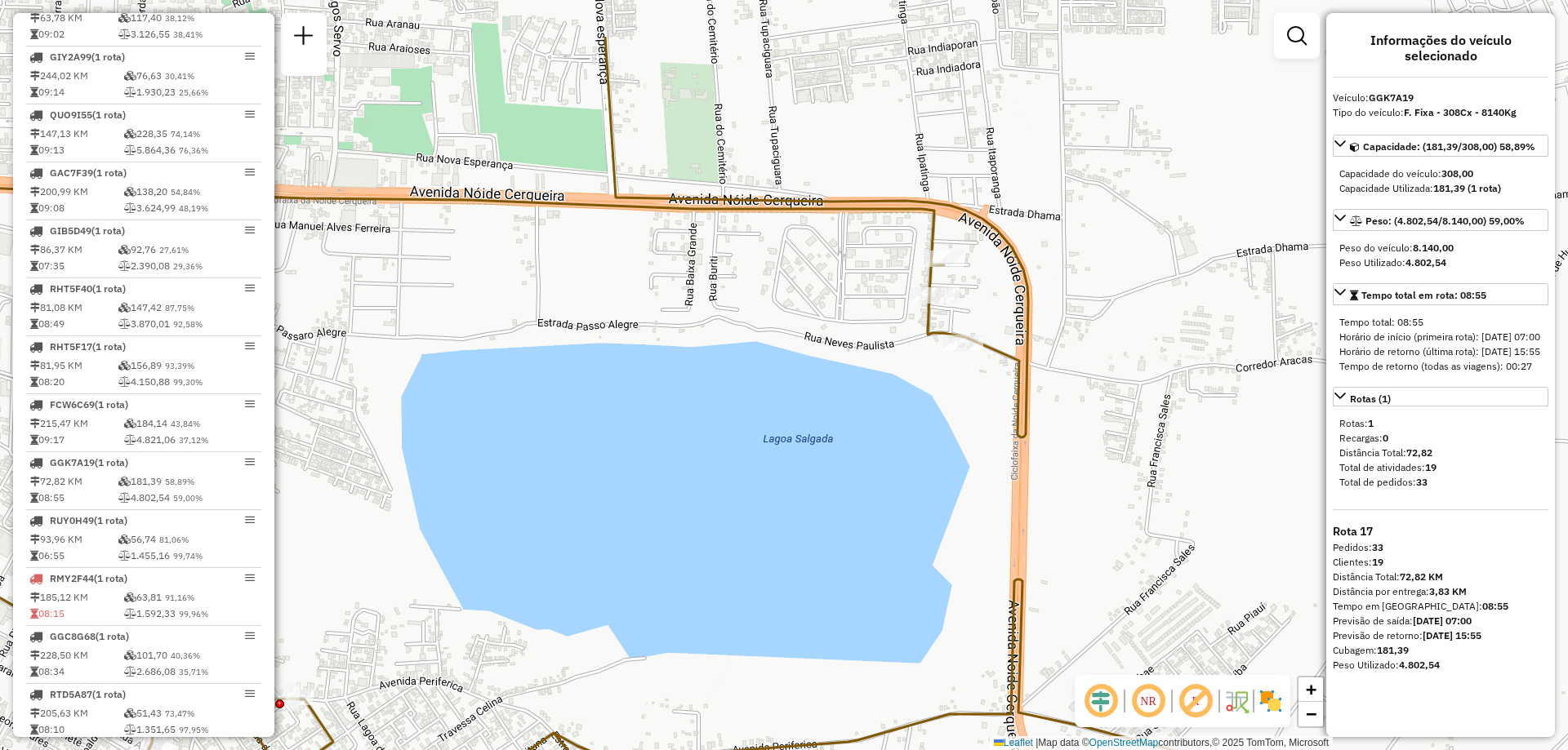
drag, startPoint x: 790, startPoint y: 201, endPoint x: 650, endPoint y: 314, distance: 179.9
click at [650, 314] on div "Janela de atendimento Grade de atendimento Capacidade Transportadoras Veículos …" at bounding box center [784, 375] width 1568 height 750
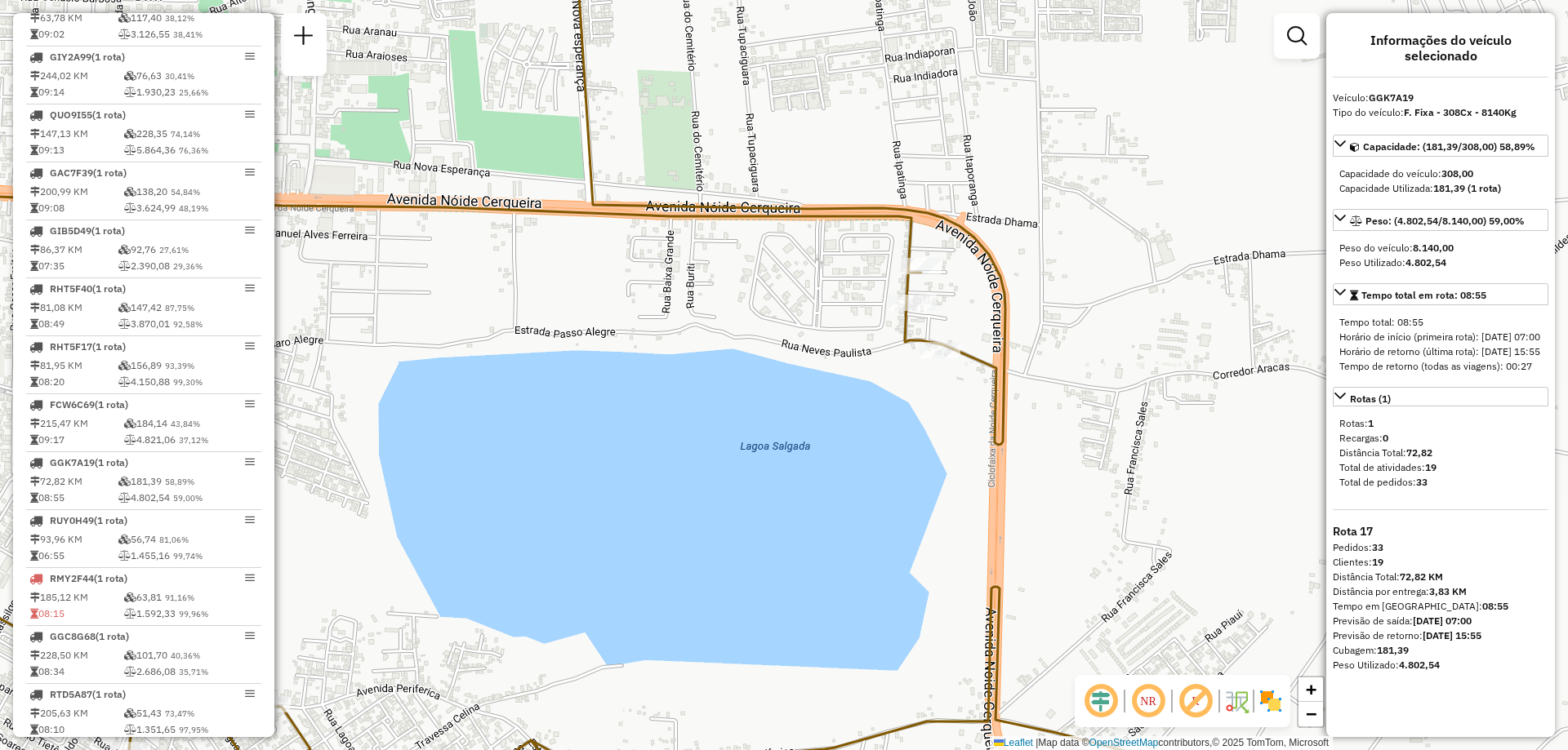
drag, startPoint x: 644, startPoint y: 286, endPoint x: 621, endPoint y: 293, distance: 24.0
click at [621, 293] on div "Janela de atendimento Grade de atendimento Capacidade Transportadoras Veículos …" at bounding box center [784, 375] width 1568 height 750
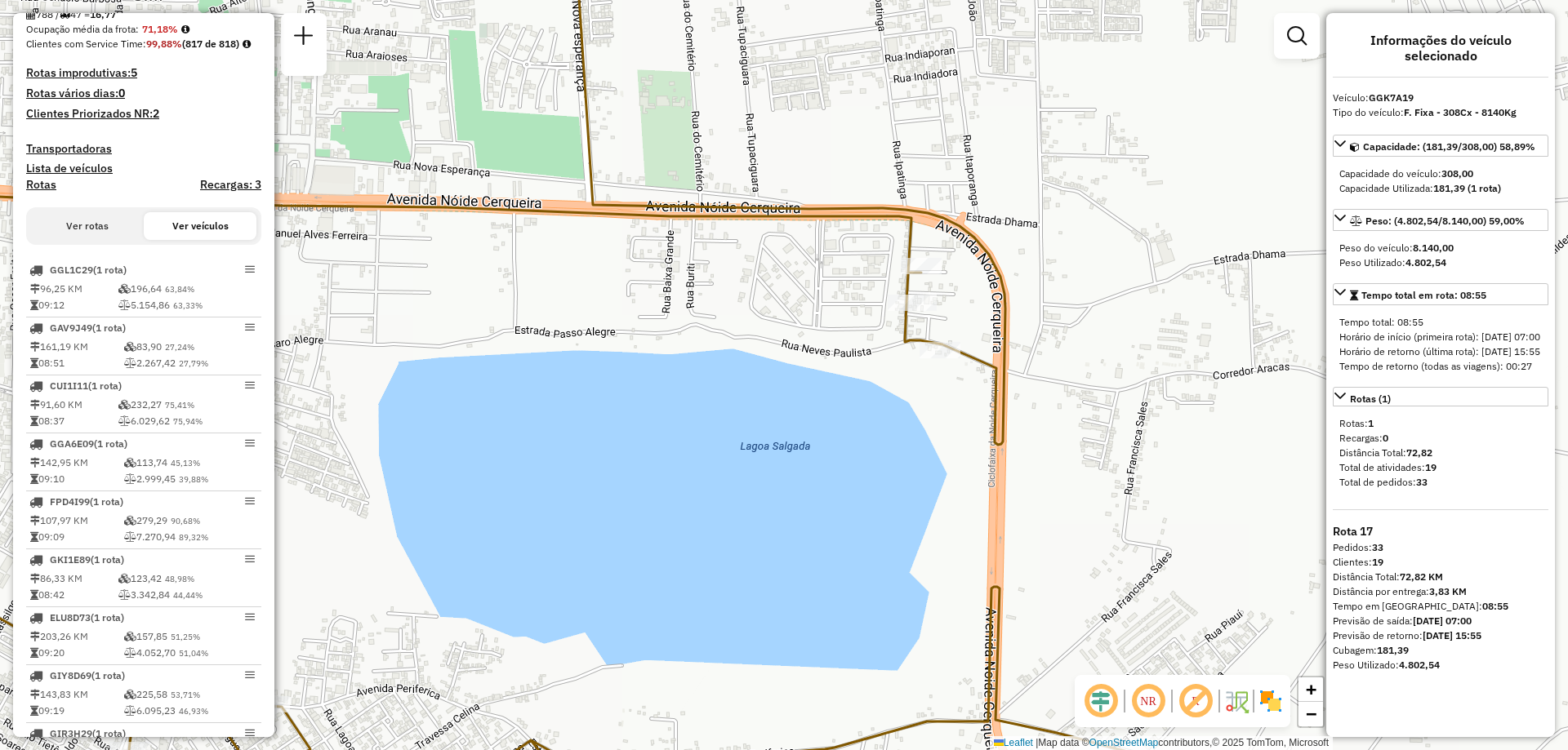
scroll to position [82, 0]
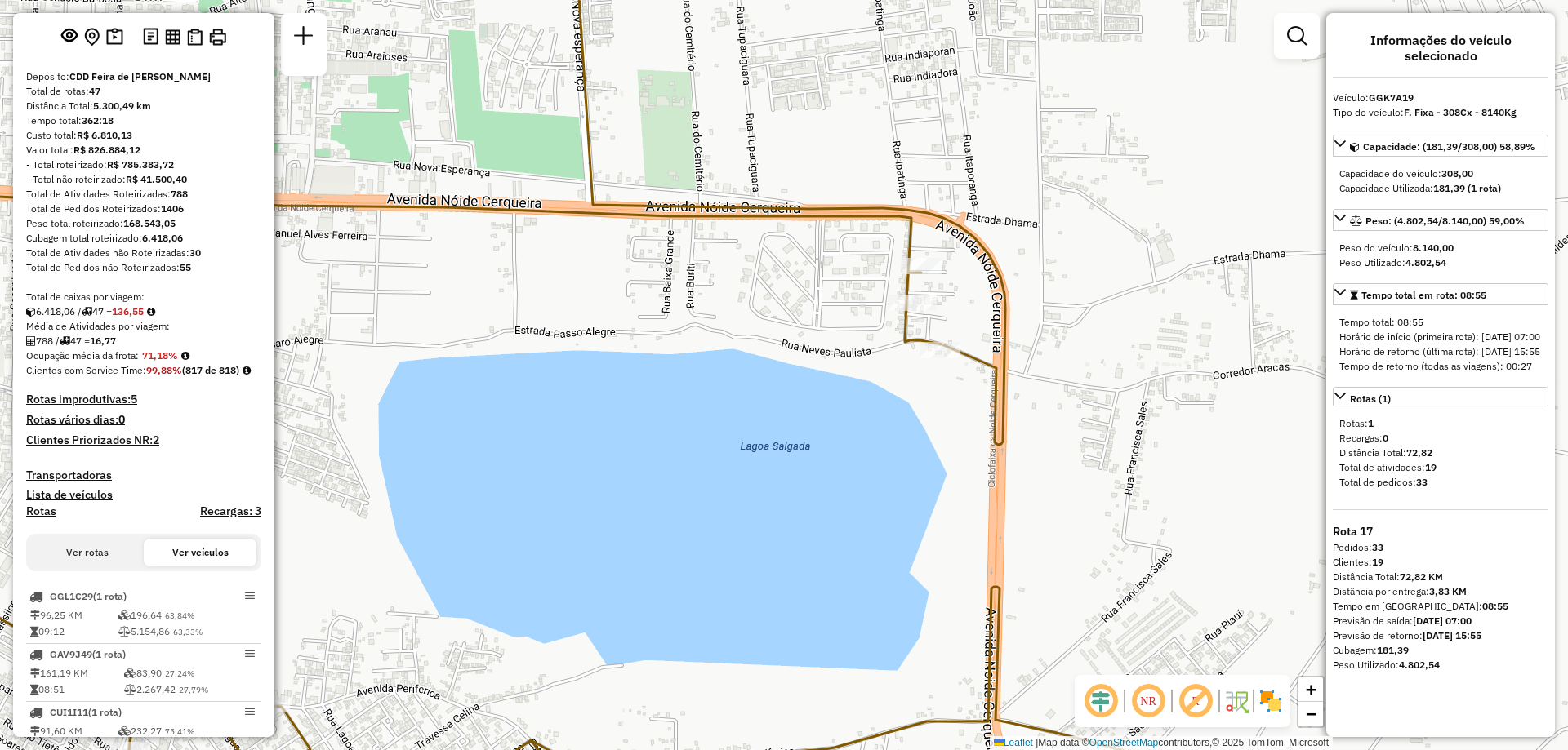
click at [105, 567] on button "Ver rotas" at bounding box center [87, 553] width 113 height 28
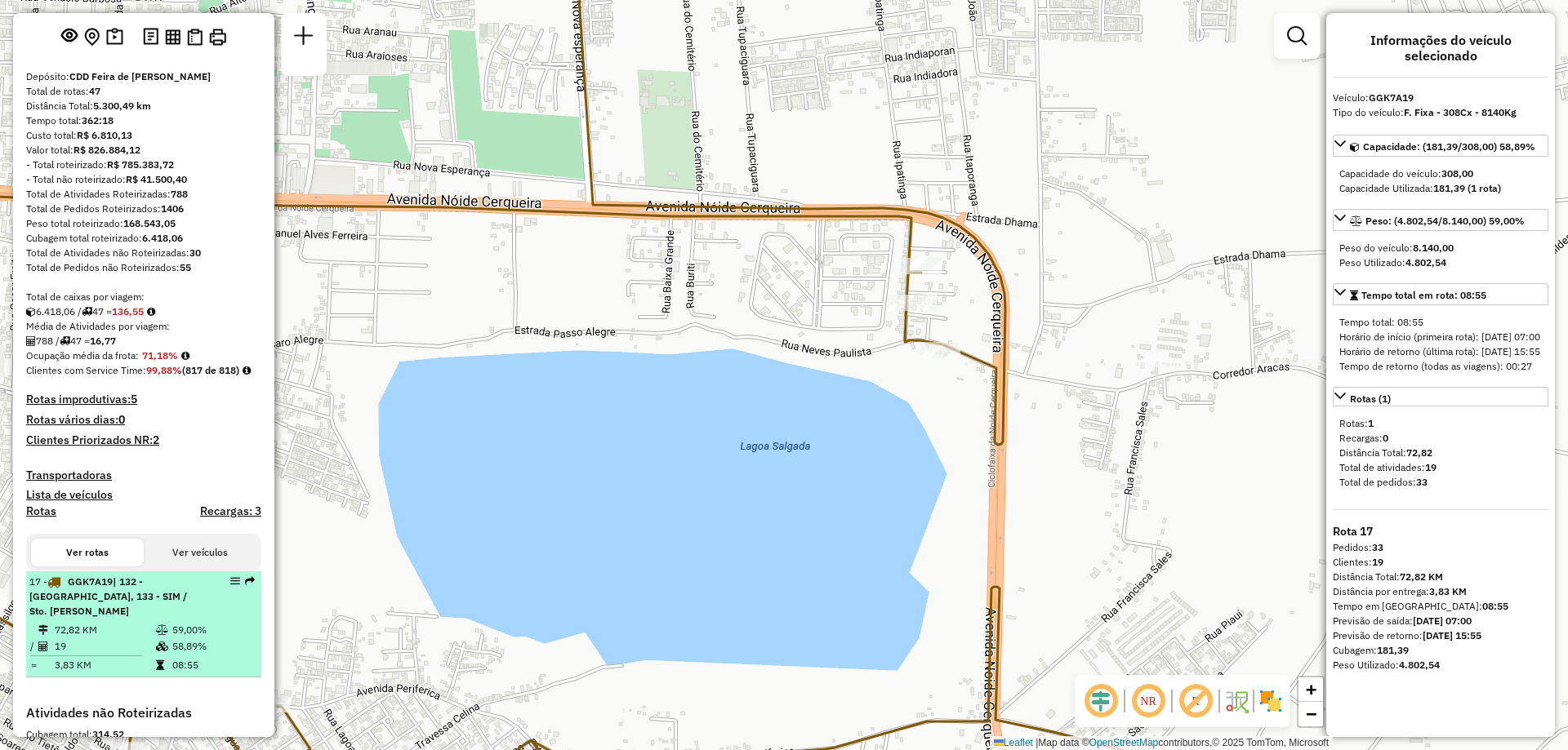
click at [134, 618] on span "| 132 - Lagoa Salgada, 133 - SIM / Sto. Antonio" at bounding box center [109, 597] width 157 height 42
select select "**********"
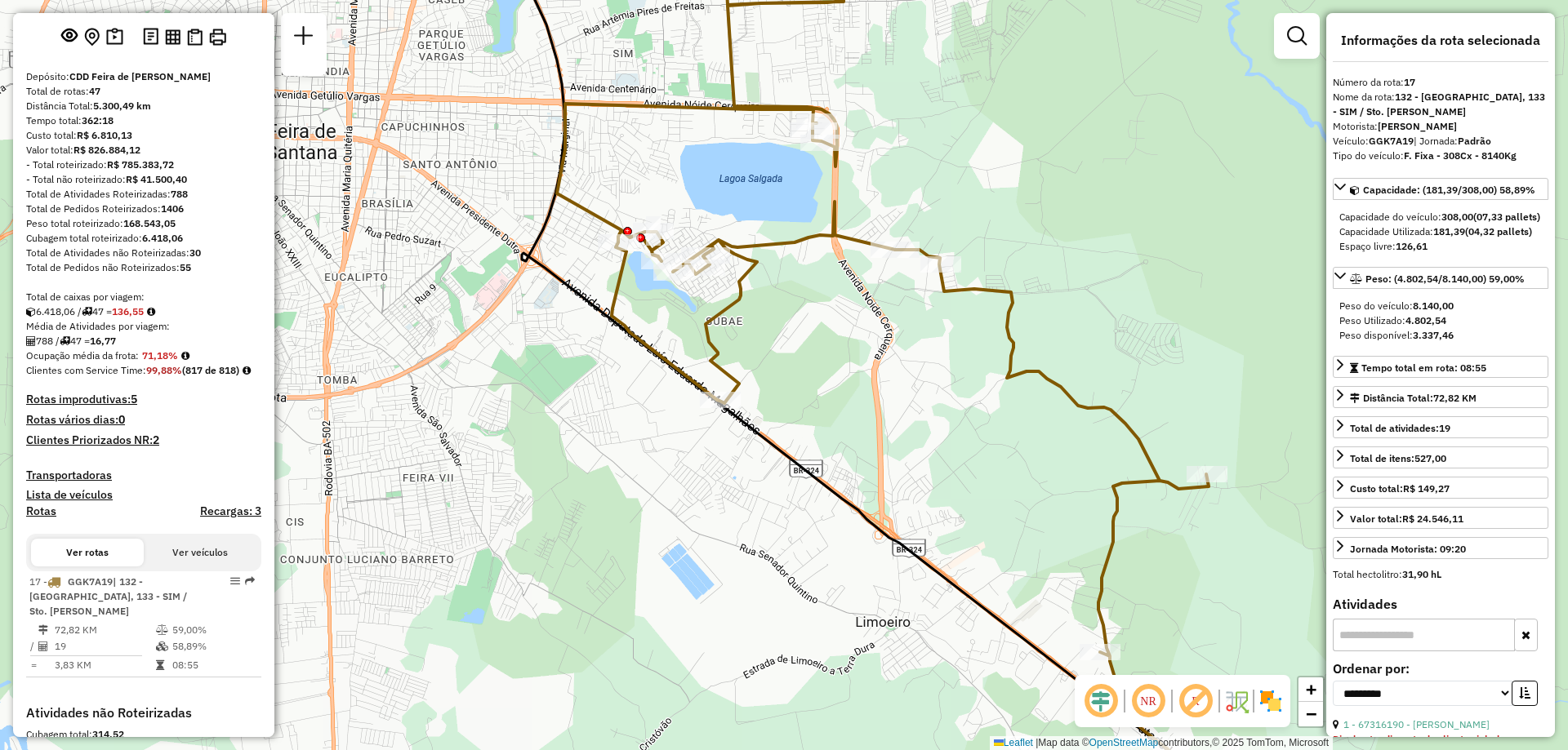
drag, startPoint x: 733, startPoint y: 198, endPoint x: 928, endPoint y: 236, distance: 198.7
click at [928, 236] on div "Janela de atendimento Grade de atendimento Capacidade Transportadoras Veículos …" at bounding box center [784, 375] width 1568 height 750
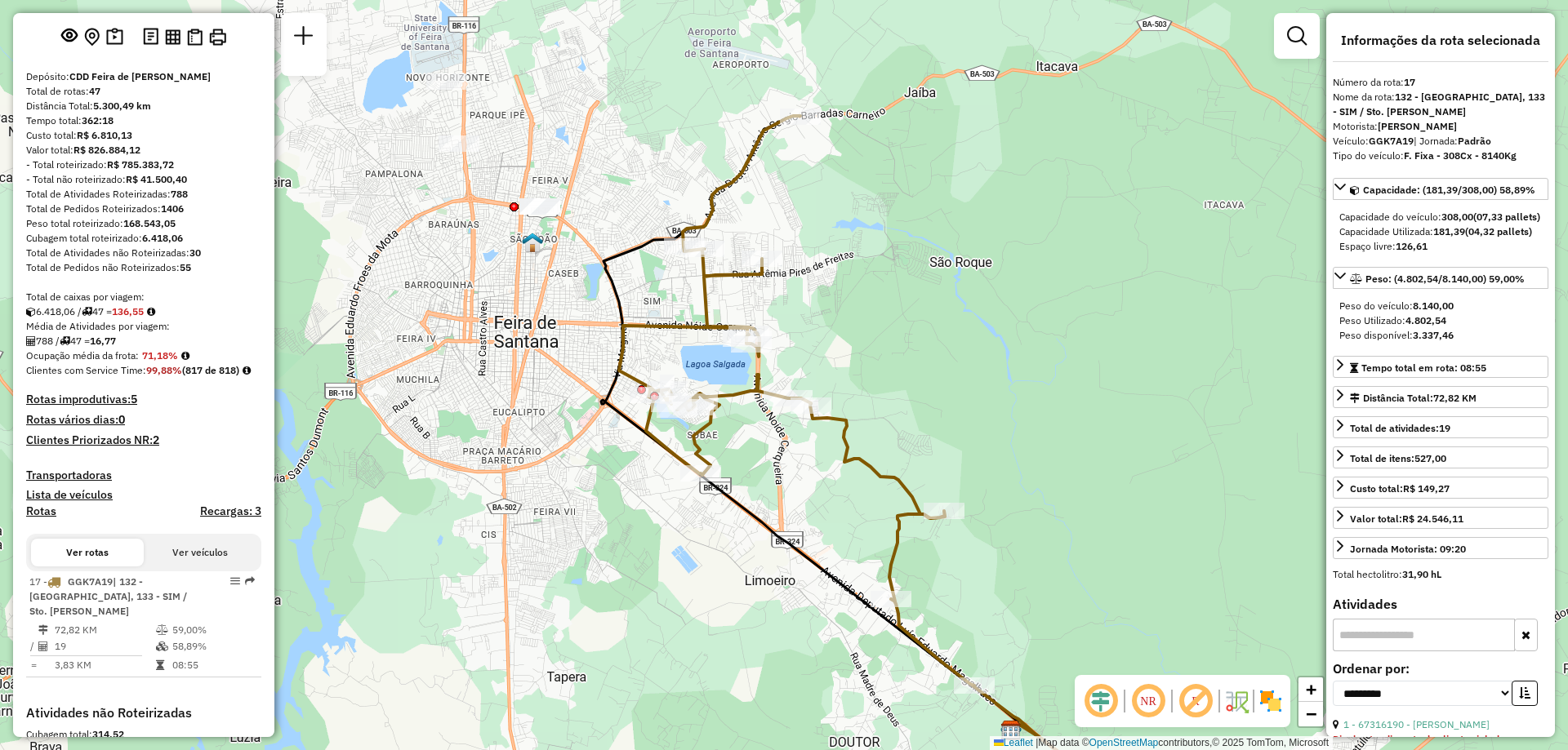
drag, startPoint x: 943, startPoint y: 226, endPoint x: 864, endPoint y: 292, distance: 102.9
click at [864, 292] on div "Janela de atendimento Grade de atendimento Capacidade Transportadoras Veículos …" at bounding box center [784, 375] width 1568 height 750
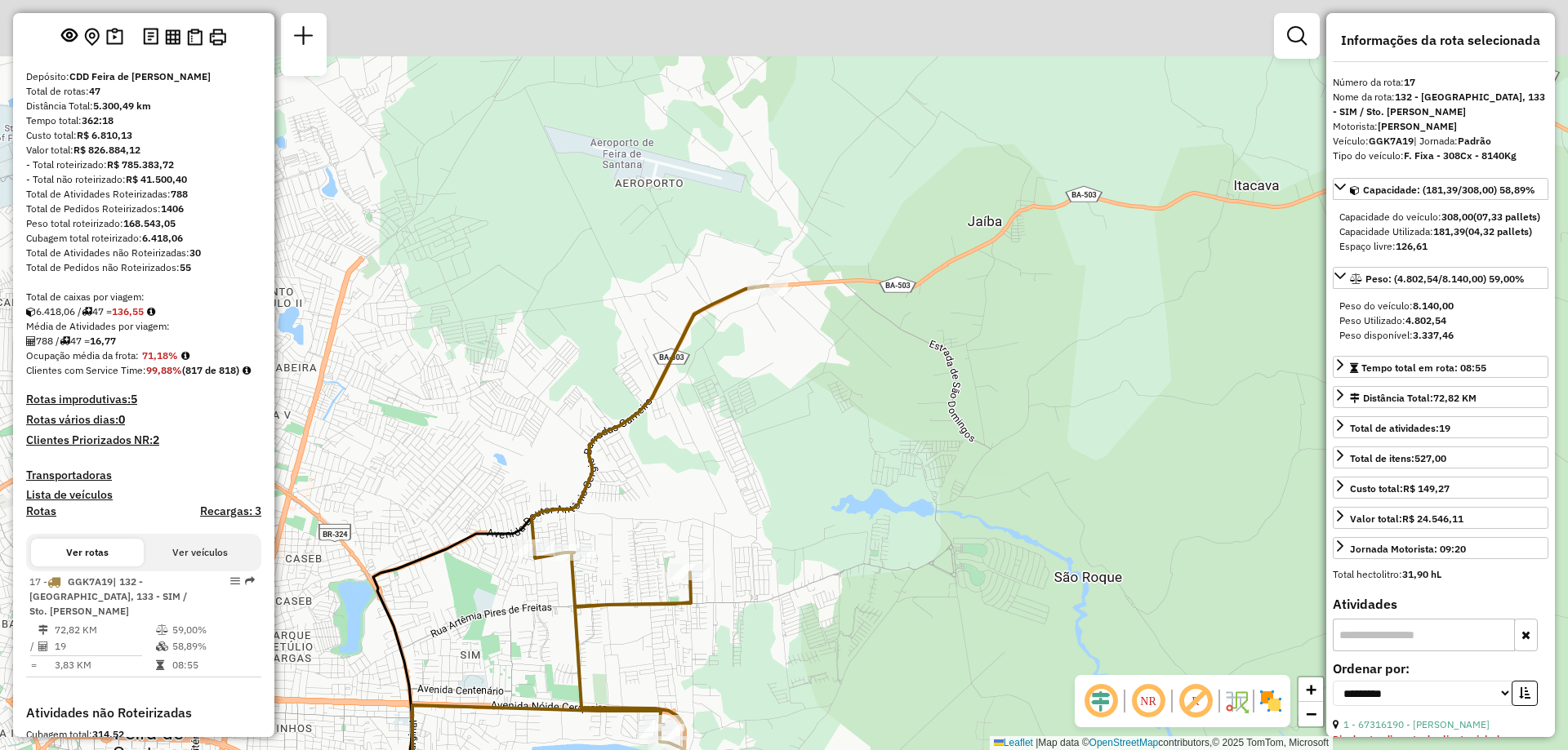
drag, startPoint x: 903, startPoint y: 174, endPoint x: 887, endPoint y: 371, distance: 197.6
click at [887, 371] on div "Janela de atendimento Grade de atendimento Capacidade Transportadoras Veículos …" at bounding box center [784, 375] width 1568 height 750
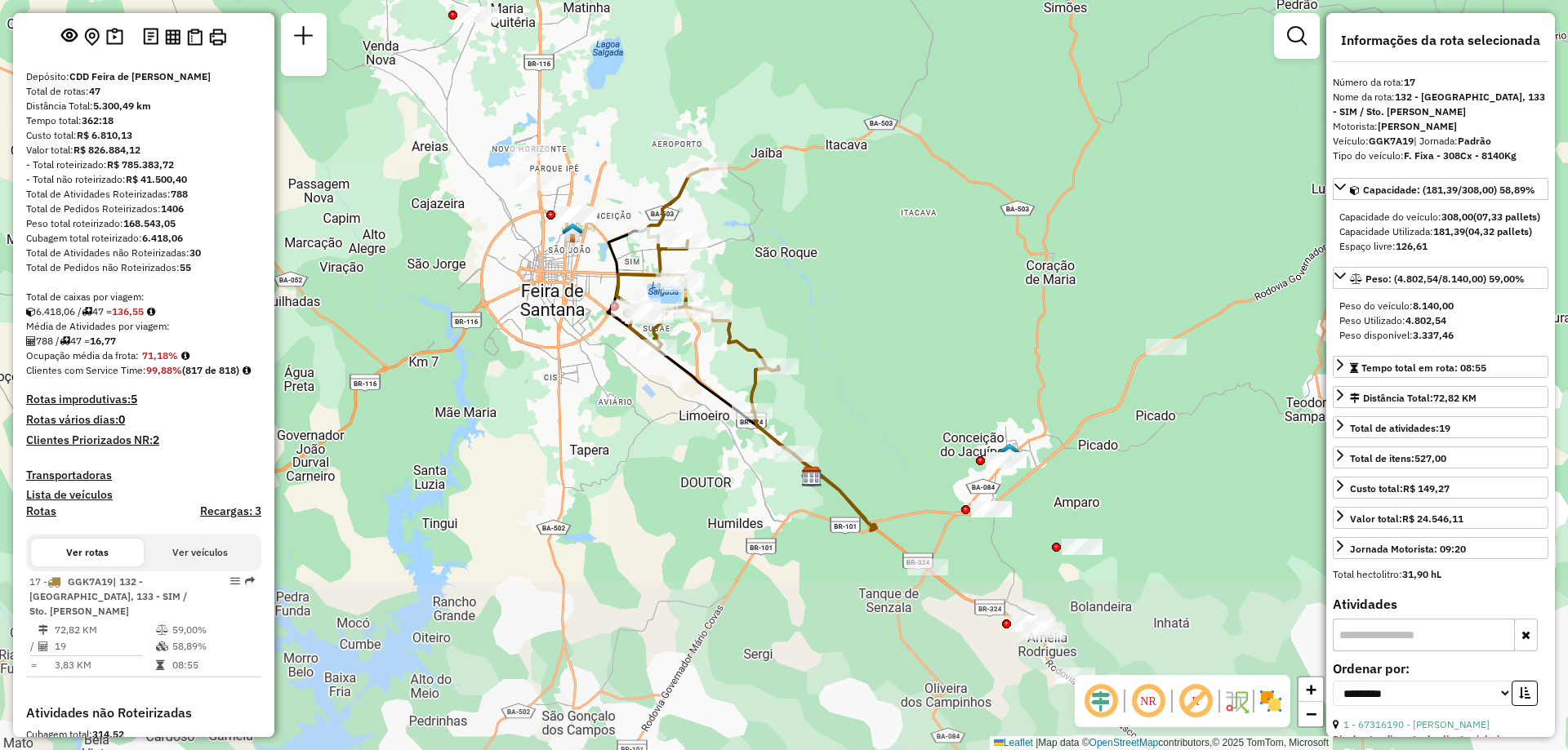
drag, startPoint x: 926, startPoint y: 458, endPoint x: 840, endPoint y: 247, distance: 227.9
click at [840, 247] on div "Janela de atendimento Grade de atendimento Capacidade Transportadoras Veículos …" at bounding box center [784, 375] width 1568 height 750
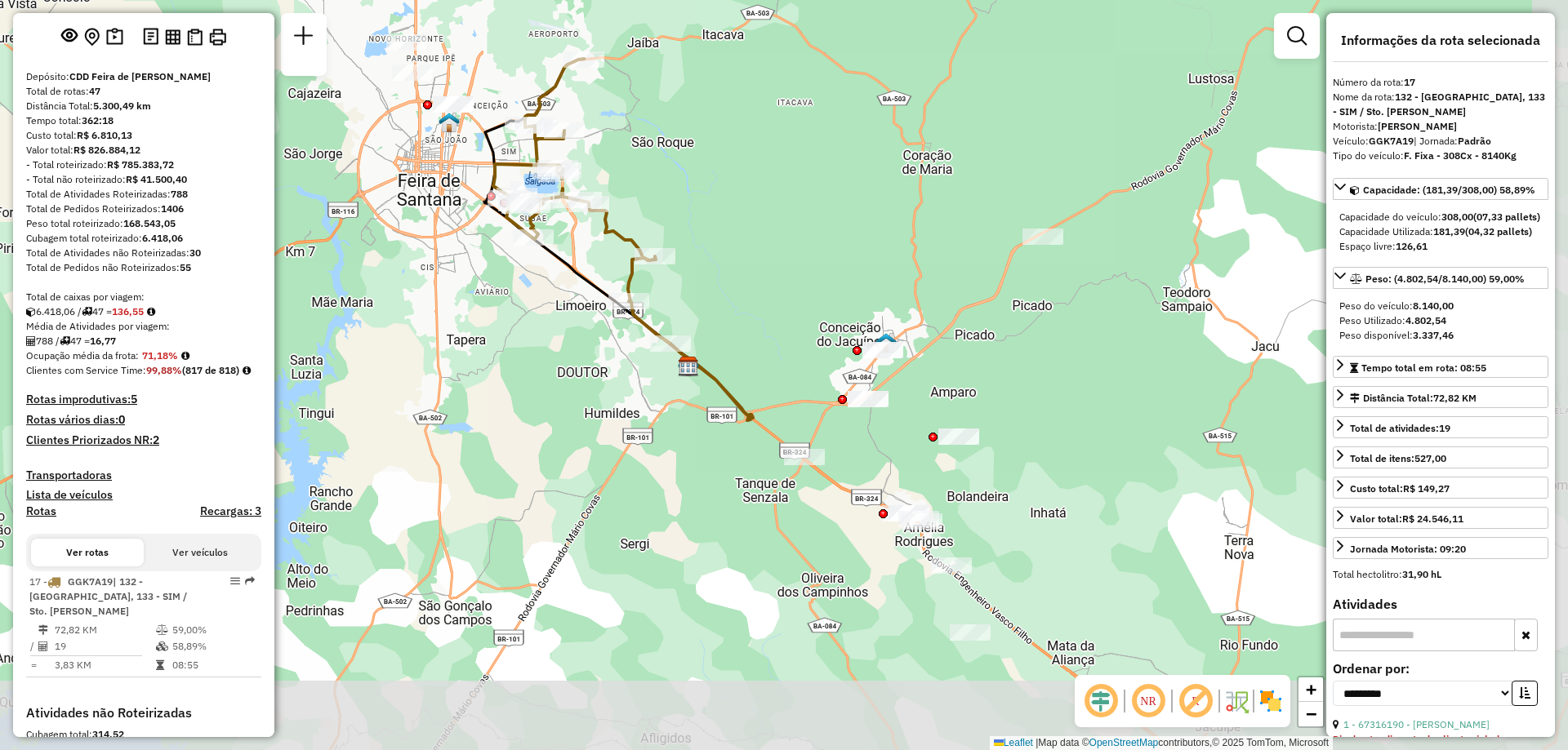
drag, startPoint x: 885, startPoint y: 399, endPoint x: 763, endPoint y: 289, distance: 164.3
click at [763, 289] on div "Janela de atendimento Grade de atendimento Capacidade Transportadoras Veículos …" at bounding box center [784, 375] width 1568 height 750
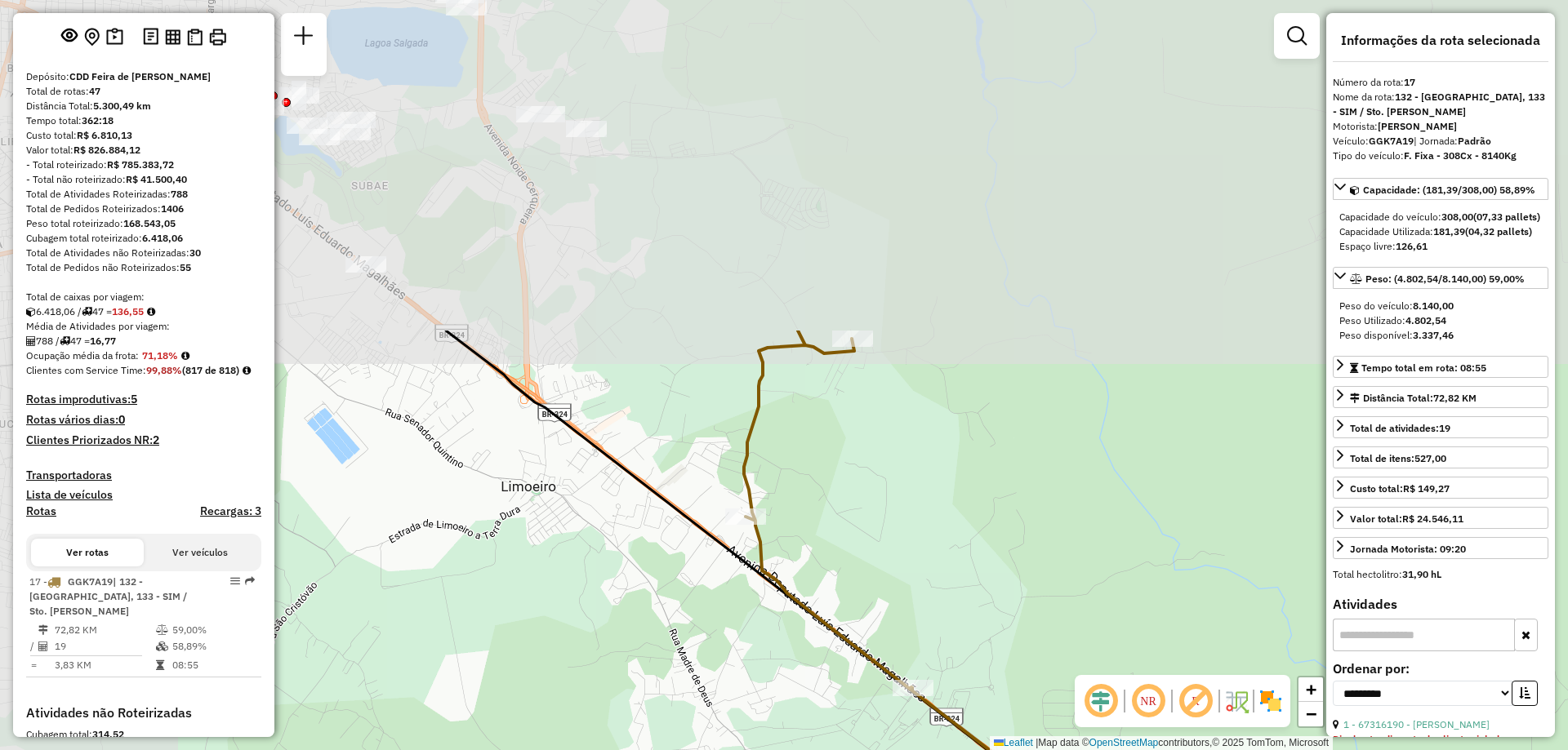
drag, startPoint x: 624, startPoint y: 196, endPoint x: 853, endPoint y: 642, distance: 501.4
click at [851, 640] on div "Janela de atendimento Grade de atendimento Capacidade Transportadoras Veículos …" at bounding box center [784, 375] width 1568 height 750
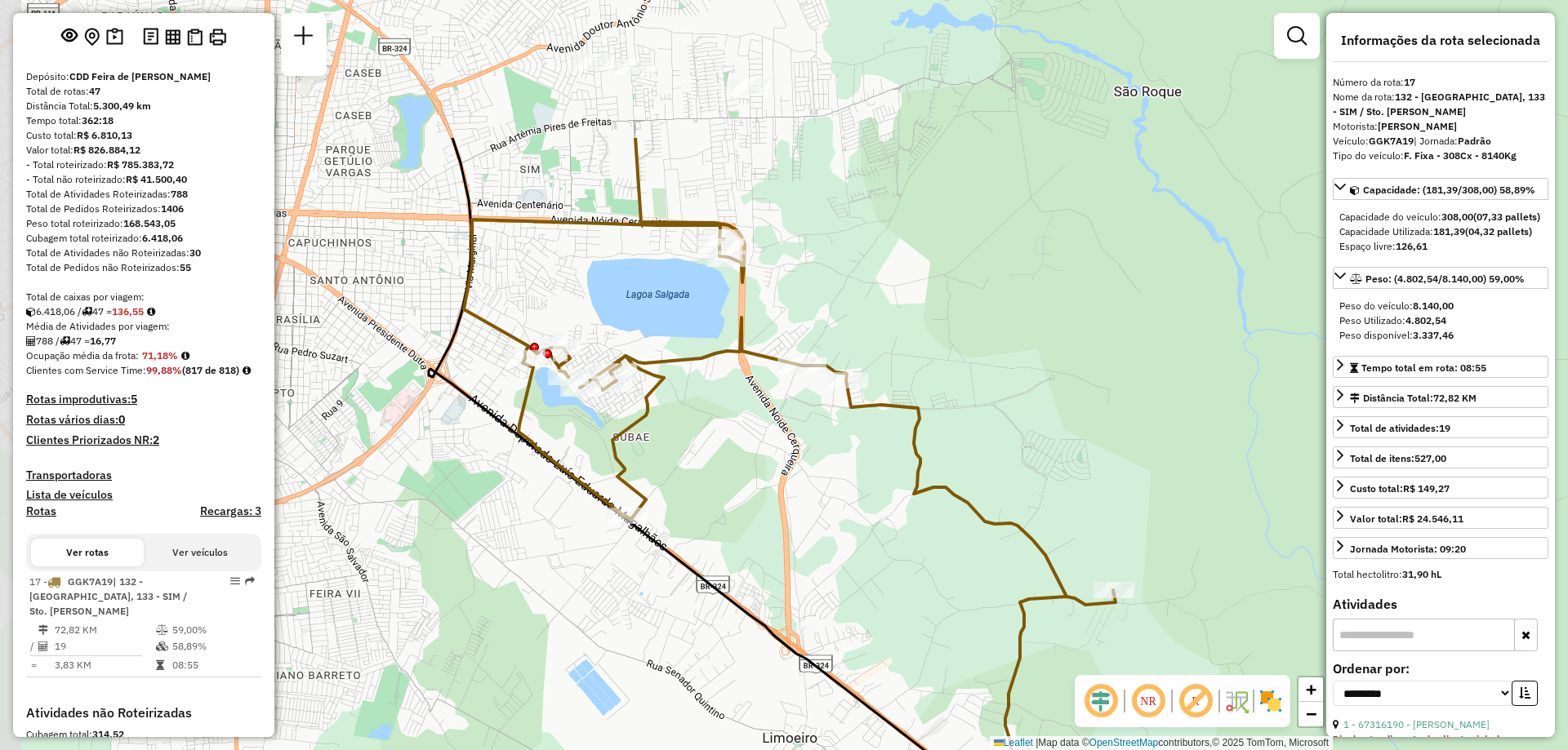
drag, startPoint x: 580, startPoint y: 253, endPoint x: 822, endPoint y: 466, distance: 322.4
click at [822, 466] on div "Janela de atendimento Grade de atendimento Capacidade Transportadoras Veículos …" at bounding box center [784, 375] width 1568 height 750
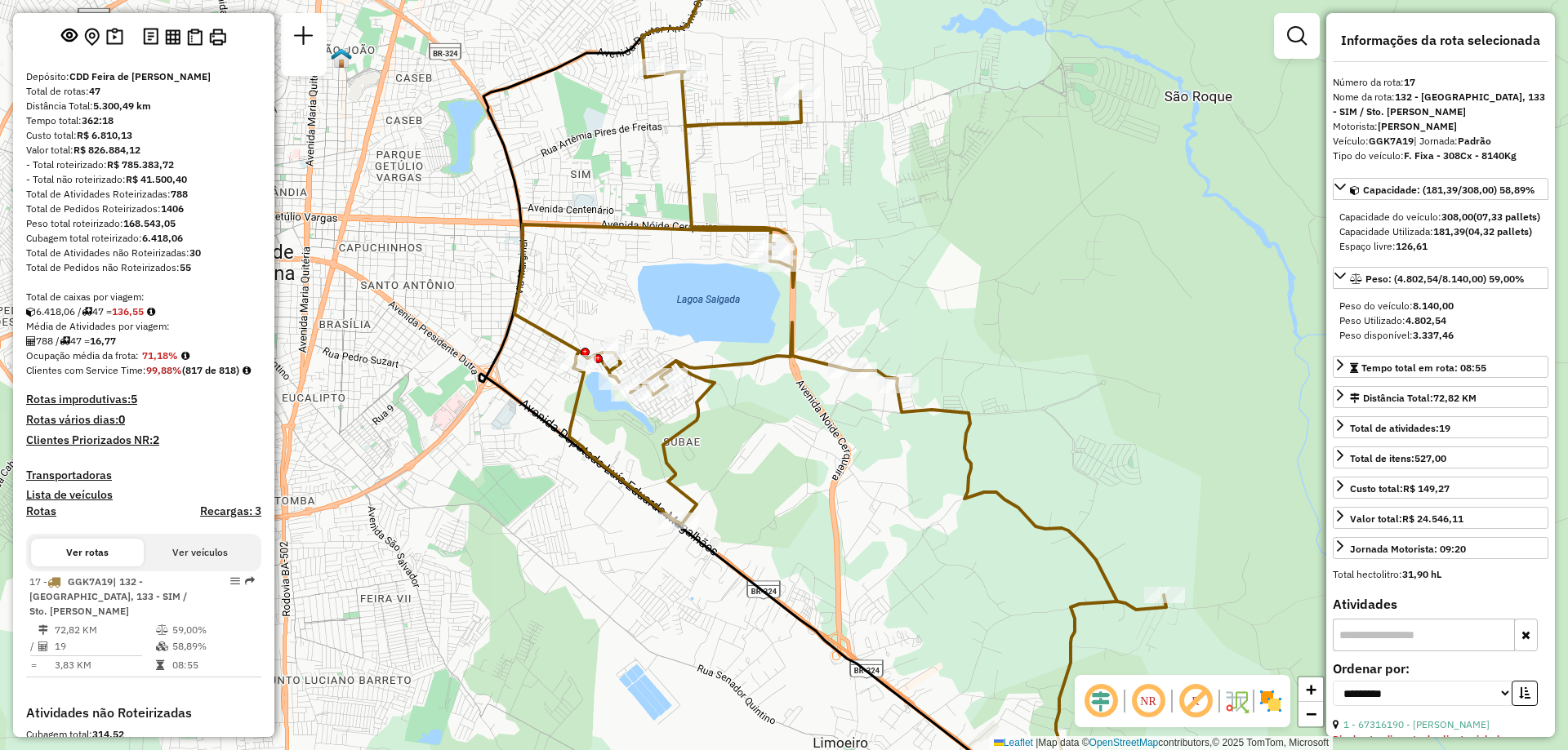
drag, startPoint x: 753, startPoint y: 393, endPoint x: 801, endPoint y: 398, distance: 48.3
click at [801, 398] on div "Janela de atendimento Grade de atendimento Capacidade Transportadoras Veículos …" at bounding box center [784, 375] width 1568 height 750
click at [1340, 372] on icon at bounding box center [1340, 365] width 13 height 13
